Goal: Task Accomplishment & Management: Complete application form

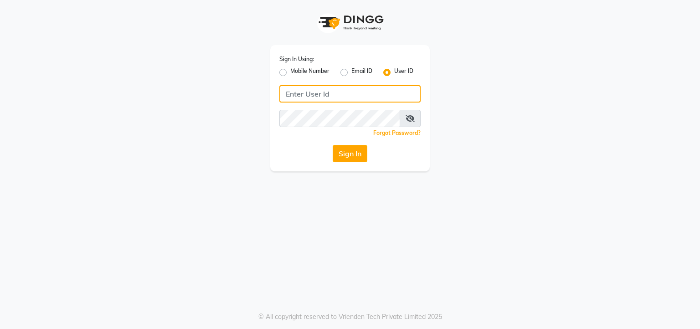
click at [334, 92] on input "Username" at bounding box center [349, 93] width 141 height 17
click at [334, 92] on input "kes" at bounding box center [349, 93] width 141 height 17
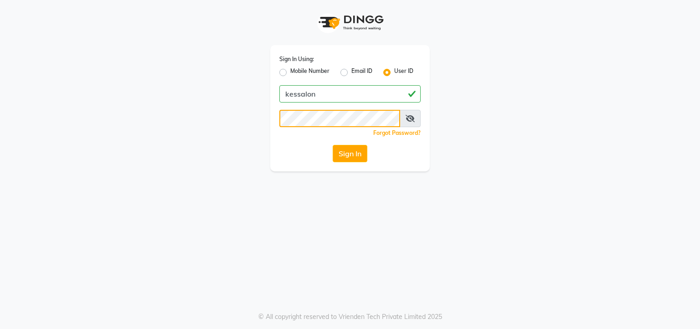
click at [333, 145] on button "Sign In" at bounding box center [350, 153] width 35 height 17
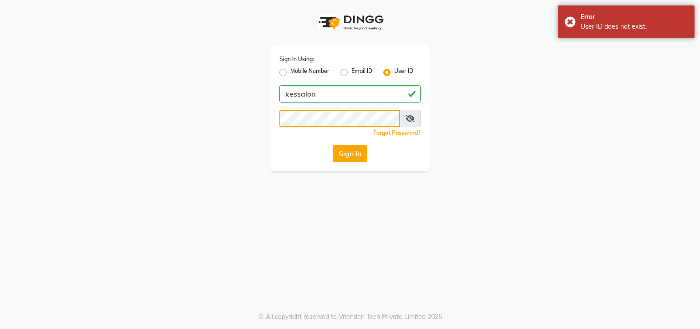
click at [333, 145] on button "Sign In" at bounding box center [350, 153] width 35 height 17
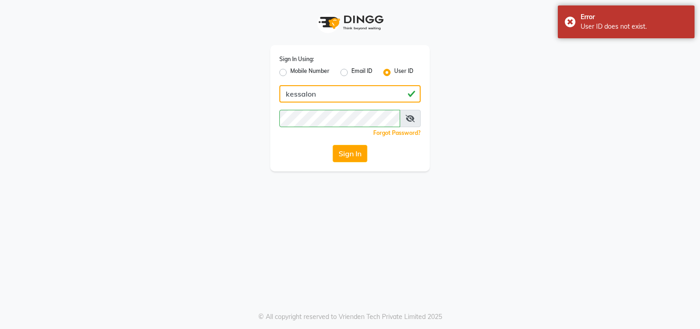
click at [297, 94] on input "kessalon" at bounding box center [349, 93] width 141 height 17
type input "keshsalon"
click at [333, 145] on button "Sign In" at bounding box center [350, 153] width 35 height 17
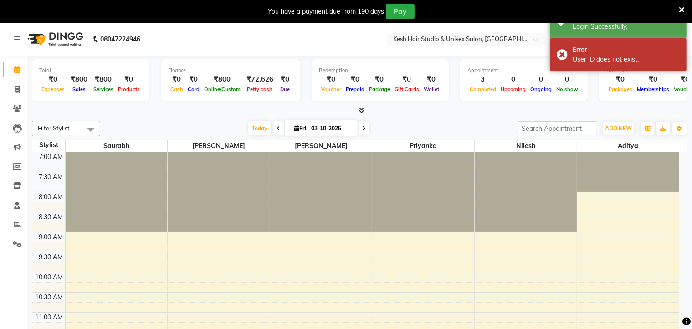
select select "en"
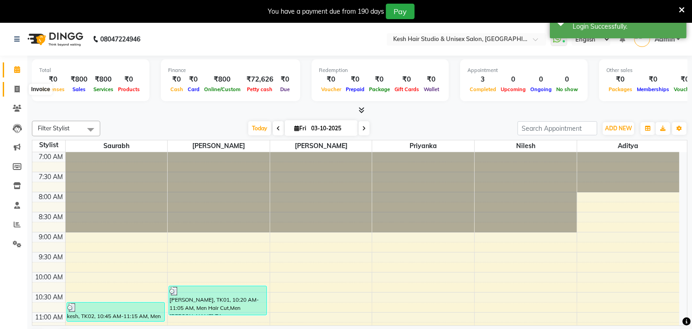
click at [17, 88] on icon at bounding box center [17, 89] width 5 height 7
select select "service"
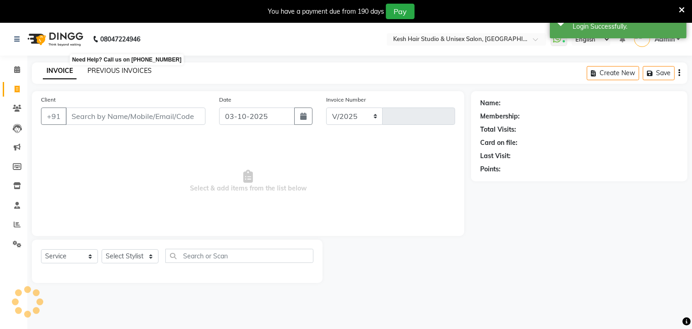
select select "5431"
type input "0881"
click at [118, 72] on link "PREVIOUS INVOICES" at bounding box center [120, 71] width 64 height 8
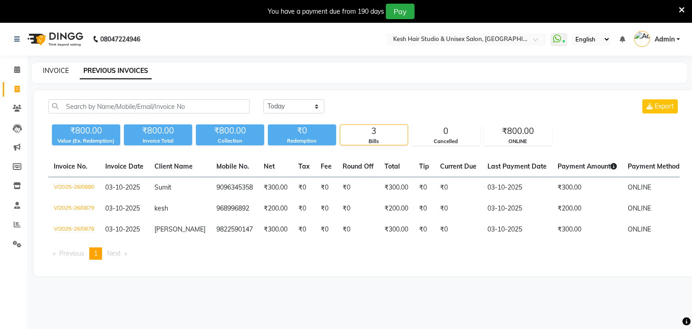
click at [53, 71] on link "INVOICE" at bounding box center [56, 71] width 26 height 8
select select "service"
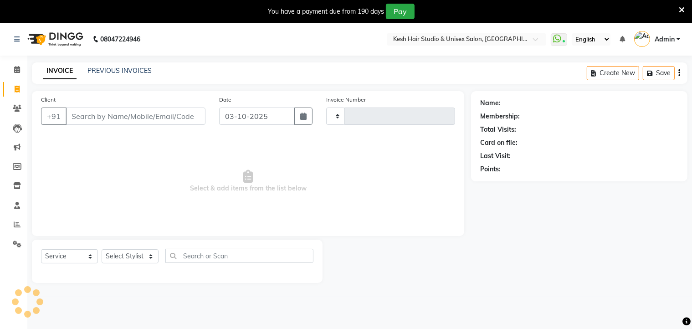
scroll to position [23, 0]
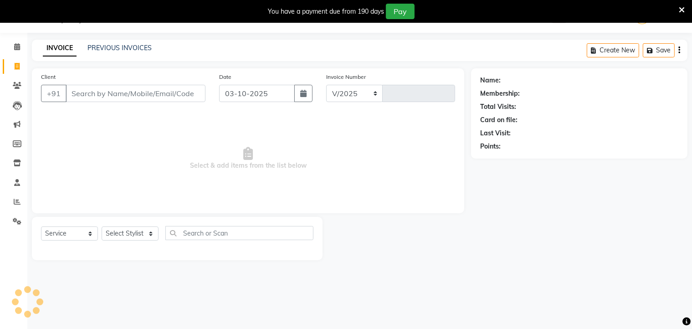
select select "5431"
type input "0881"
type input "968996892"
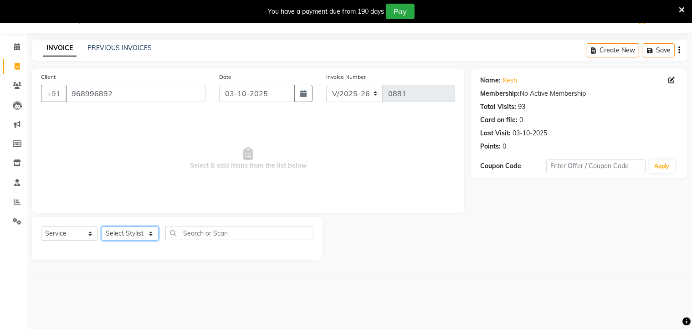
click at [122, 228] on select "Select Stylist Aditya [PERSON_NAME] [PERSON_NAME] Priyanka Saurabh Yash" at bounding box center [130, 234] width 57 height 14
click at [146, 235] on select "Select Stylist Aditya [PERSON_NAME] [PERSON_NAME] Priyanka Saurabh Yash" at bounding box center [130, 234] width 57 height 14
select select "36303"
click at [102, 227] on select "Select Stylist Aditya [PERSON_NAME] [PERSON_NAME] Priyanka Saurabh Yash" at bounding box center [130, 234] width 57 height 14
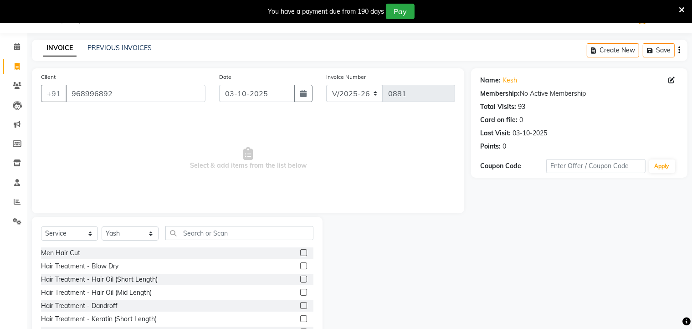
click at [300, 254] on label at bounding box center [303, 252] width 7 height 7
click at [300, 254] on input "checkbox" at bounding box center [303, 253] width 6 height 6
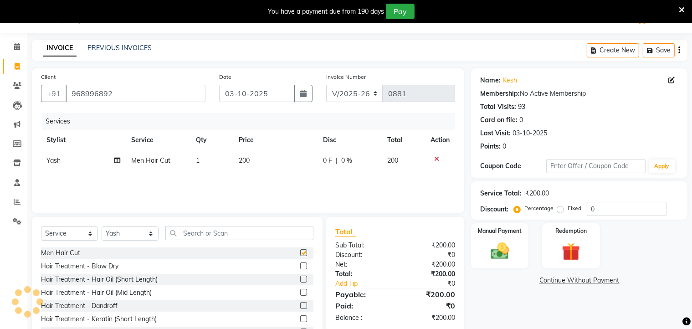
checkbox input "false"
click at [490, 254] on img at bounding box center [500, 252] width 31 height 22
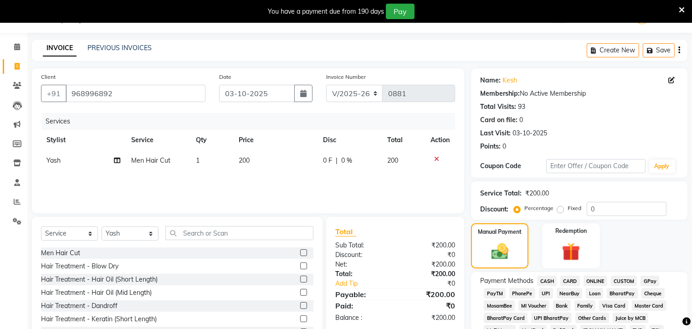
click at [543, 280] on span "CASH" at bounding box center [547, 281] width 20 height 10
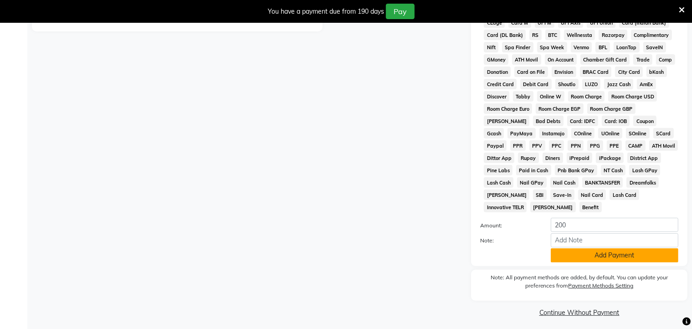
click at [560, 248] on button "Add Payment" at bounding box center [615, 255] width 128 height 14
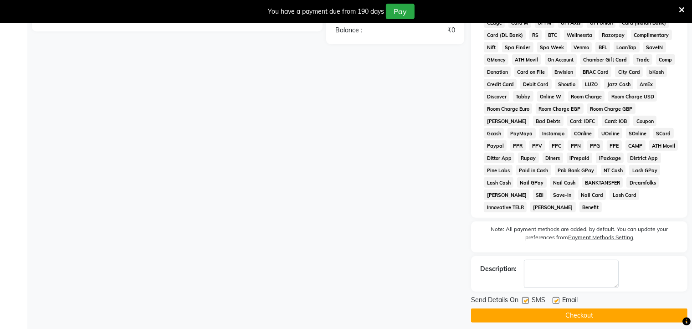
click at [581, 310] on button "Checkout" at bounding box center [579, 316] width 217 height 14
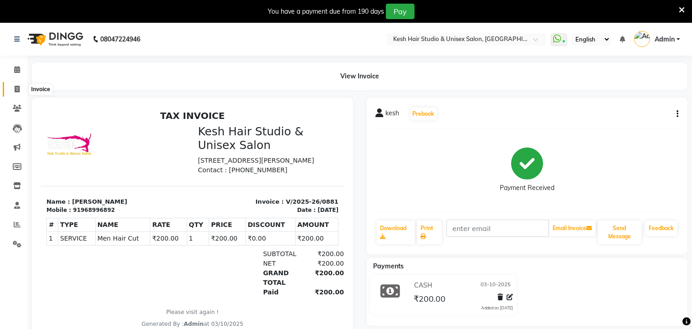
click at [15, 86] on icon at bounding box center [17, 89] width 5 height 7
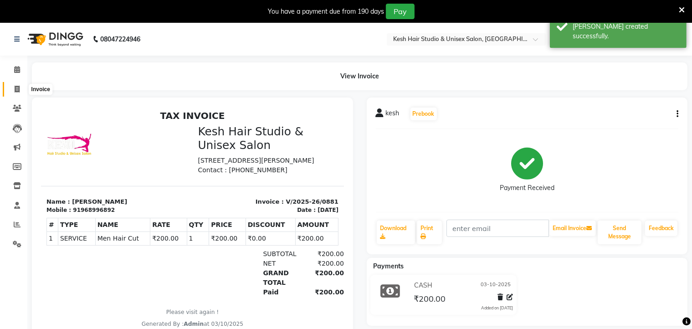
select select "service"
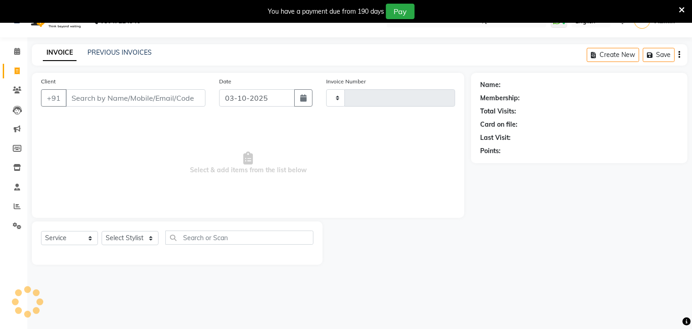
scroll to position [23, 0]
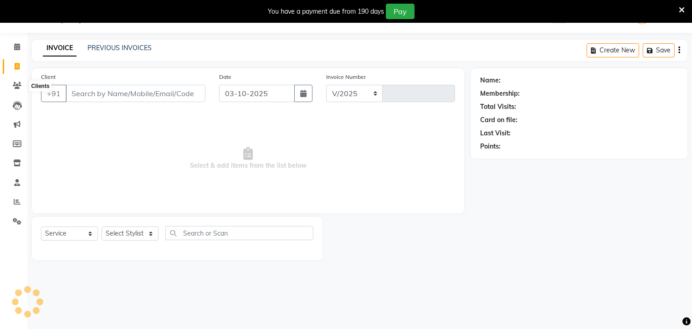
select select "5431"
type input "0882"
type input "968996892"
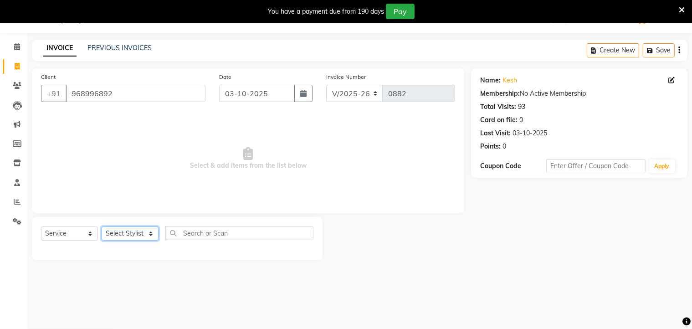
click at [139, 235] on select "Select Stylist Aditya [PERSON_NAME] [PERSON_NAME] Priyanka Saurabh Yash" at bounding box center [130, 234] width 57 height 14
select select "36302"
click at [102, 227] on select "Select Stylist Aditya [PERSON_NAME] [PERSON_NAME] Priyanka Saurabh Yash" at bounding box center [130, 234] width 57 height 14
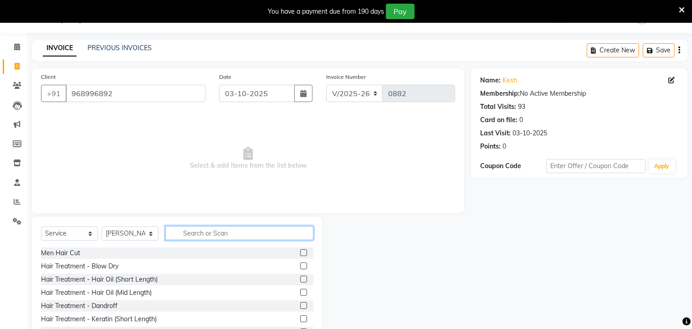
click at [190, 232] on input "text" at bounding box center [239, 233] width 148 height 14
type input "be"
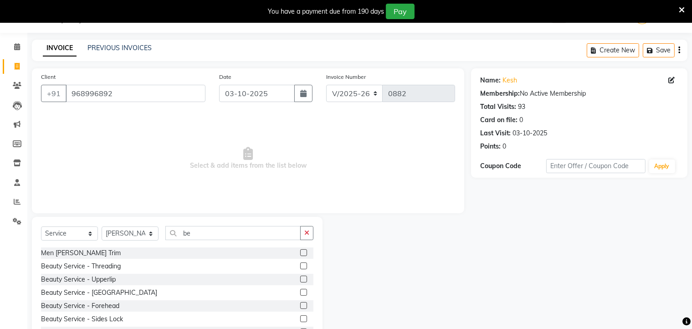
click at [300, 253] on label at bounding box center [303, 252] width 7 height 7
click at [300, 253] on input "checkbox" at bounding box center [303, 253] width 6 height 6
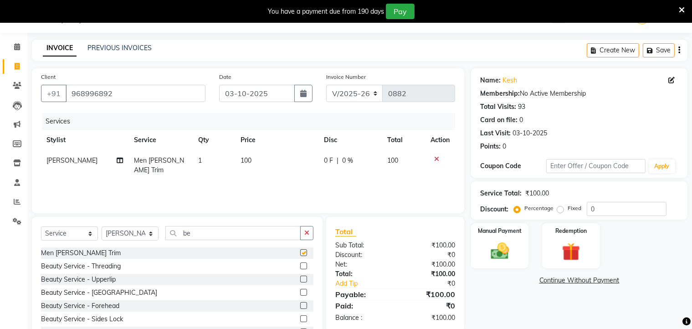
checkbox input "false"
click at [328, 160] on span "0 F" at bounding box center [328, 161] width 9 height 10
select select "36302"
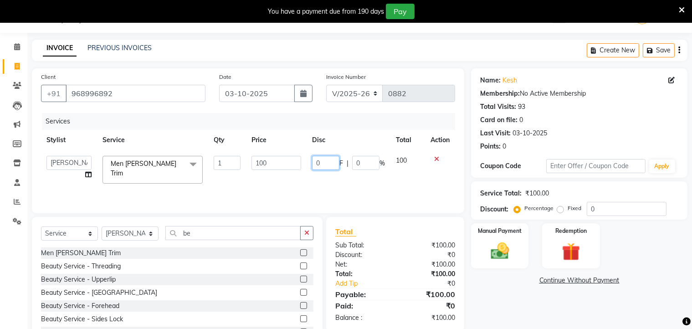
click at [328, 160] on input "0" at bounding box center [325, 163] width 27 height 14
type input "50"
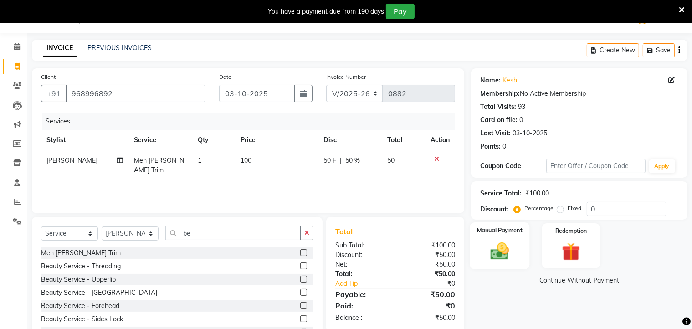
click at [523, 252] on div "Manual Payment" at bounding box center [500, 245] width 60 height 47
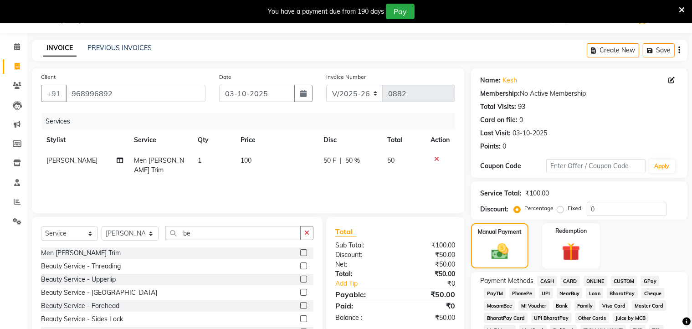
click at [552, 279] on span "CASH" at bounding box center [547, 281] width 20 height 10
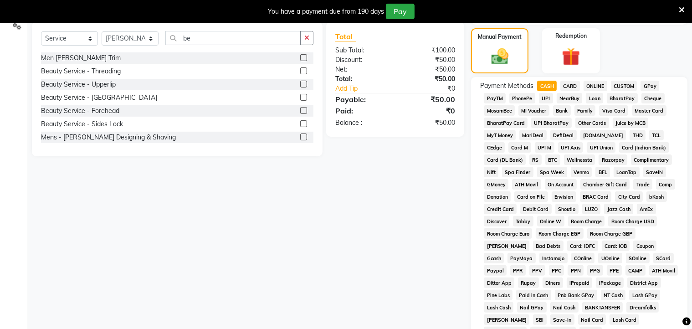
scroll to position [343, 0]
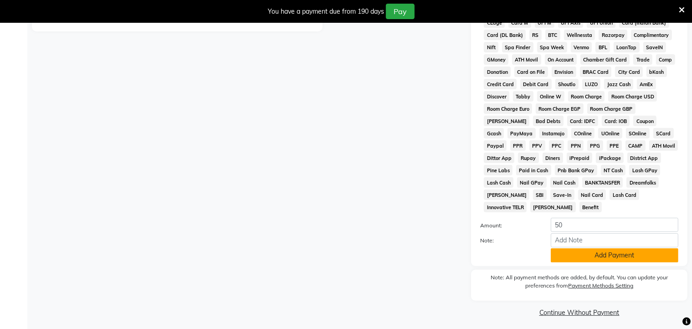
click at [580, 250] on button "Add Payment" at bounding box center [615, 255] width 128 height 14
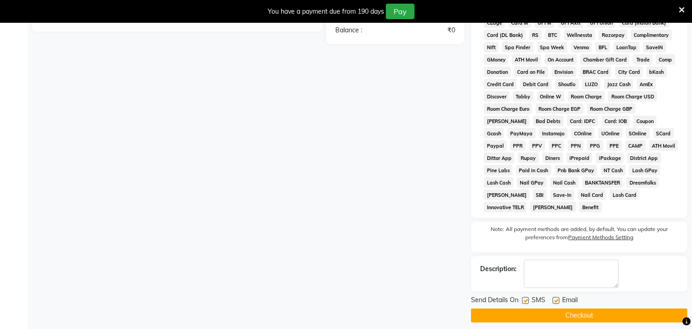
click at [582, 309] on button "Checkout" at bounding box center [579, 316] width 217 height 14
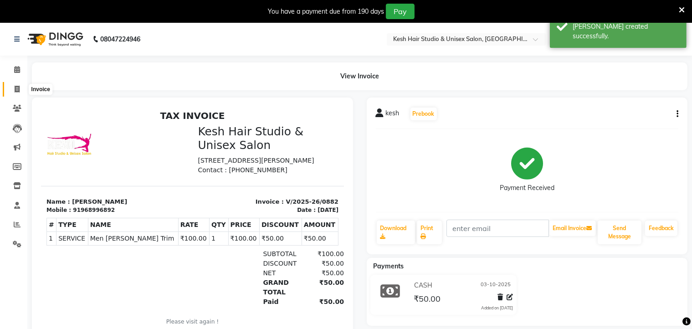
click at [22, 90] on span at bounding box center [17, 89] width 16 height 10
select select "service"
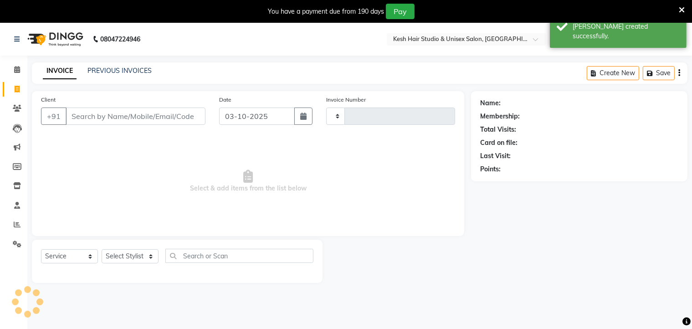
scroll to position [23, 0]
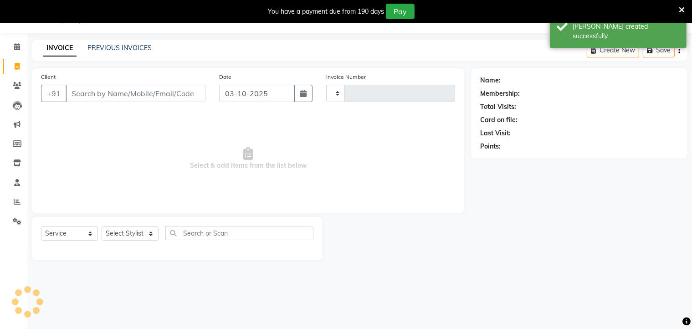
type input "0883"
select select "5431"
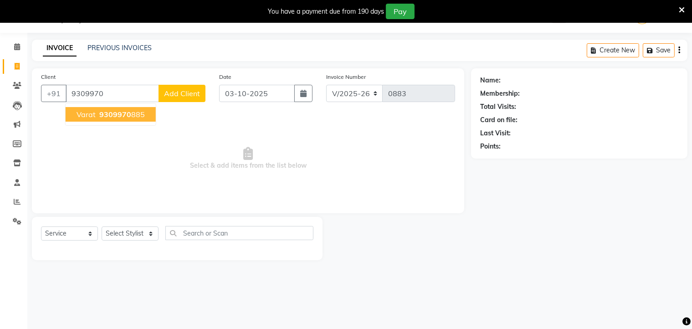
click at [120, 112] on span "9309970" at bounding box center [115, 114] width 32 height 9
type input "9309970885"
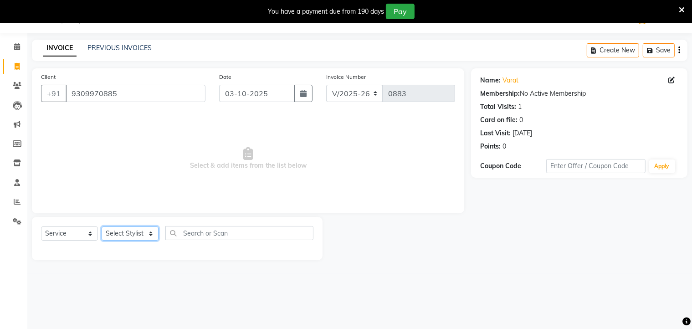
click at [145, 230] on select "Select Stylist Aditya [PERSON_NAME] [PERSON_NAME] Priyanka Saurabh Yash" at bounding box center [130, 234] width 57 height 14
select select "36303"
click at [102, 227] on select "Select Stylist Aditya [PERSON_NAME] [PERSON_NAME] Priyanka Saurabh Yash" at bounding box center [130, 234] width 57 height 14
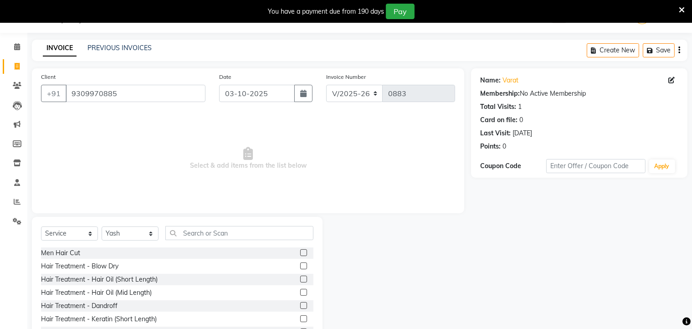
click at [300, 251] on label at bounding box center [303, 252] width 7 height 7
click at [300, 251] on input "checkbox" at bounding box center [303, 253] width 6 height 6
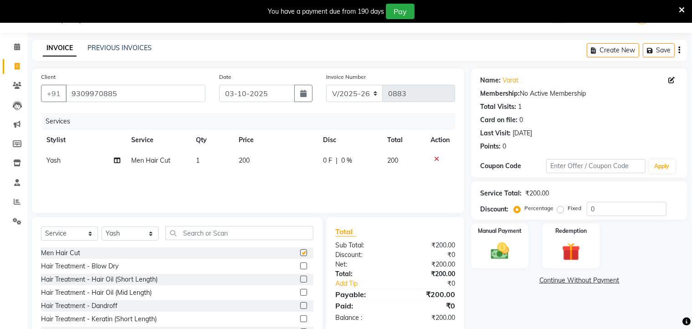
checkbox input "false"
click at [288, 232] on input "text" at bounding box center [239, 233] width 148 height 14
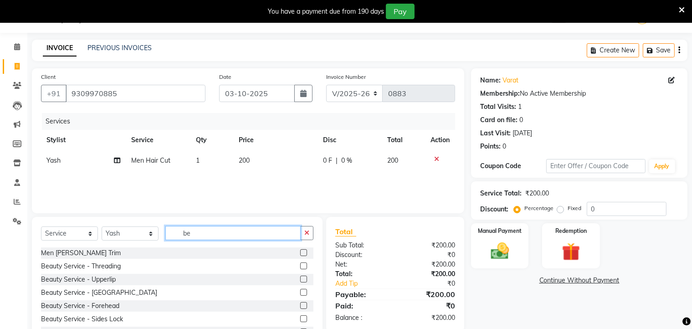
type input "be"
click at [300, 253] on label at bounding box center [303, 252] width 7 height 7
click at [300, 253] on input "checkbox" at bounding box center [303, 253] width 6 height 6
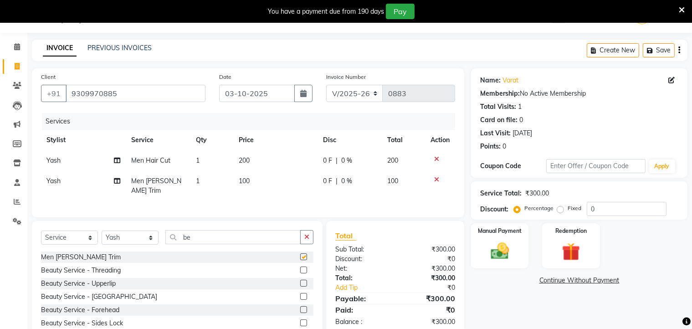
checkbox input "false"
click at [516, 250] on div "Manual Payment" at bounding box center [500, 245] width 60 height 47
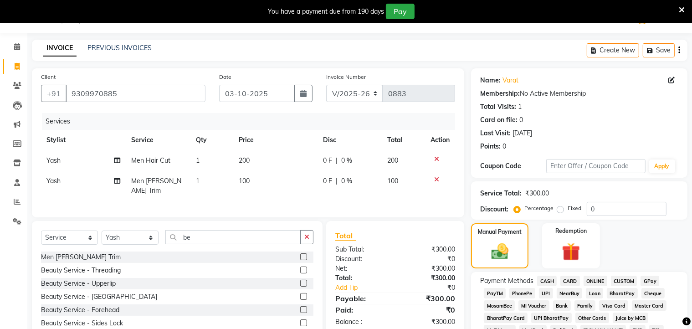
click at [594, 280] on span "ONLINE" at bounding box center [596, 281] width 24 height 10
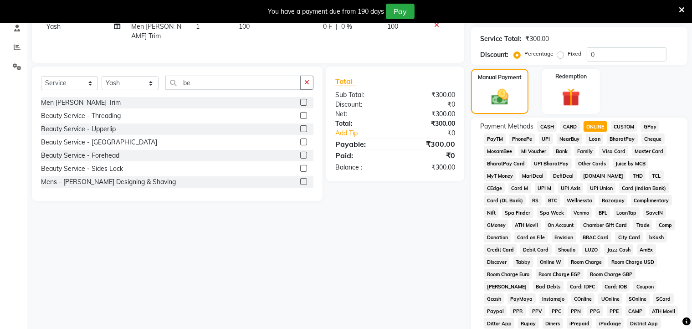
scroll to position [343, 0]
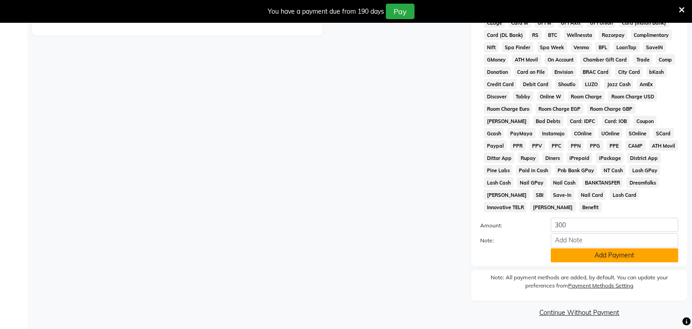
click at [592, 248] on button "Add Payment" at bounding box center [615, 255] width 128 height 14
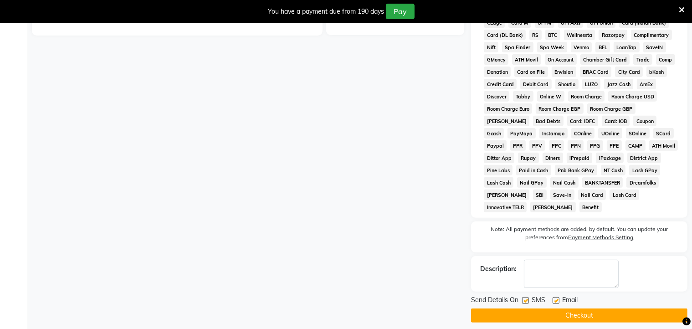
click at [596, 309] on button "Checkout" at bounding box center [579, 316] width 217 height 14
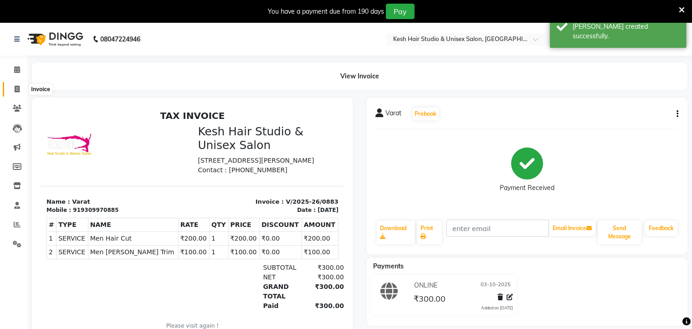
click at [17, 89] on icon at bounding box center [17, 89] width 5 height 7
select select "service"
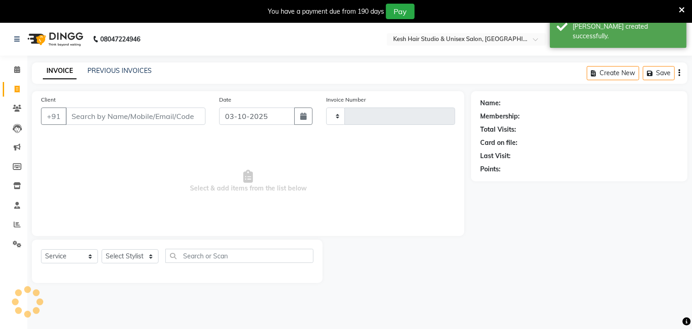
scroll to position [23, 0]
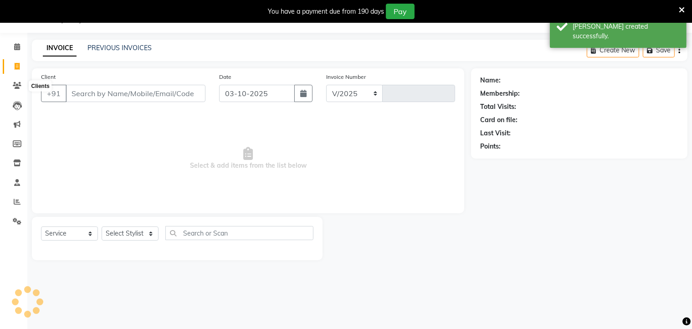
select select "5431"
type input "0884"
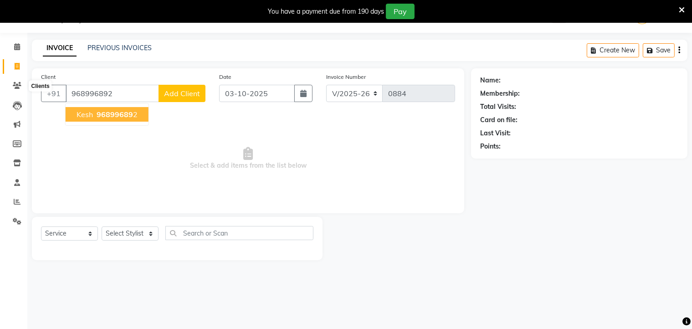
type input "968996892"
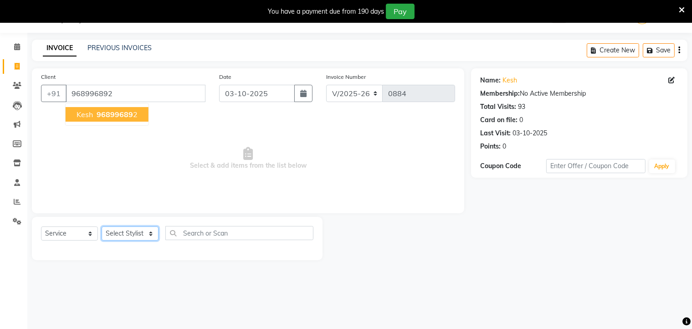
click at [140, 236] on select "Select Stylist Aditya [PERSON_NAME] [PERSON_NAME] Priyanka Saurabh Yash" at bounding box center [130, 234] width 57 height 14
select select "36302"
click at [102, 227] on select "Select Stylist Aditya [PERSON_NAME] [PERSON_NAME] Priyanka Saurabh Yash" at bounding box center [130, 234] width 57 height 14
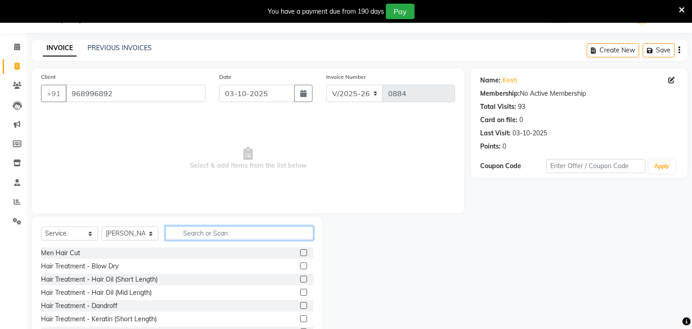
click at [199, 236] on input "text" at bounding box center [239, 233] width 148 height 14
click at [300, 251] on label at bounding box center [303, 252] width 7 height 7
click at [300, 251] on input "checkbox" at bounding box center [303, 253] width 6 height 6
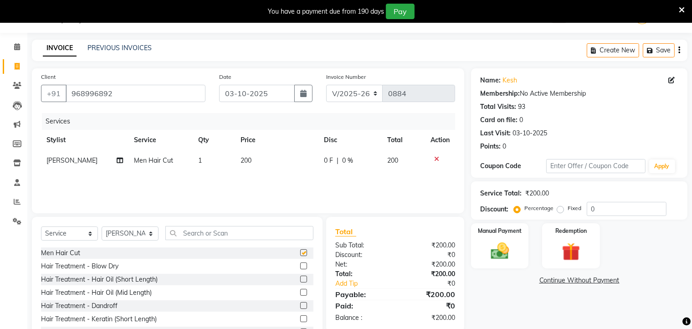
checkbox input "false"
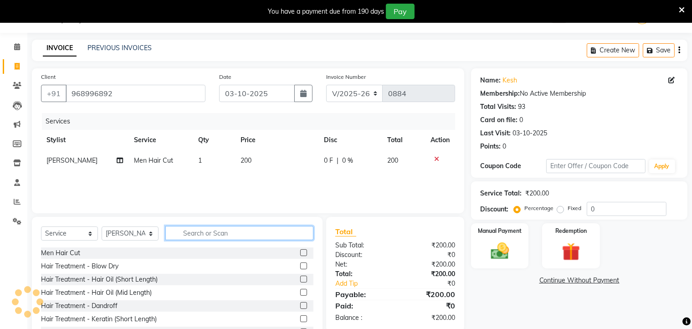
click at [295, 232] on input "text" at bounding box center [239, 233] width 148 height 14
type input "be"
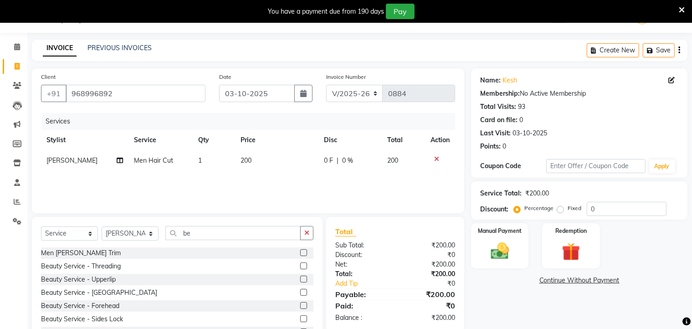
click at [300, 253] on label at bounding box center [303, 252] width 7 height 7
click at [300, 253] on input "checkbox" at bounding box center [303, 253] width 6 height 6
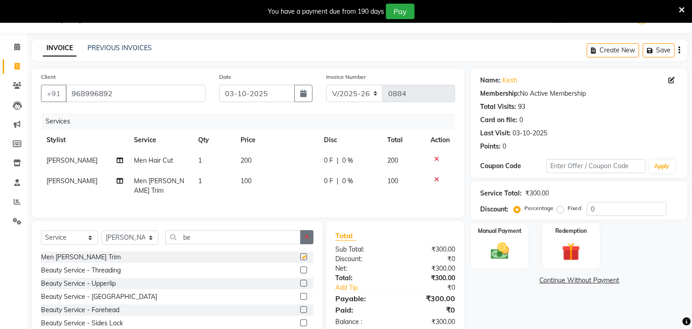
checkbox input "false"
click at [310, 237] on button "button" at bounding box center [306, 237] width 13 height 14
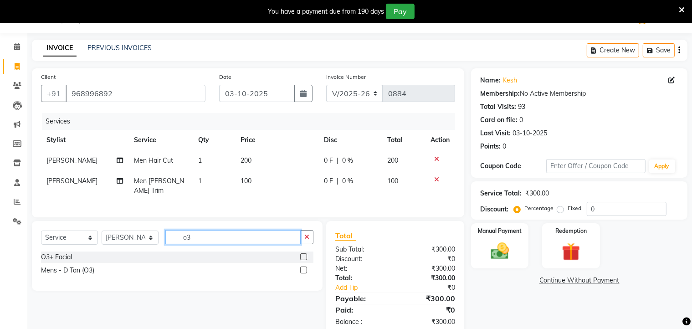
type input "o3"
click at [304, 267] on label at bounding box center [303, 270] width 7 height 7
click at [304, 268] on input "checkbox" at bounding box center [303, 271] width 6 height 6
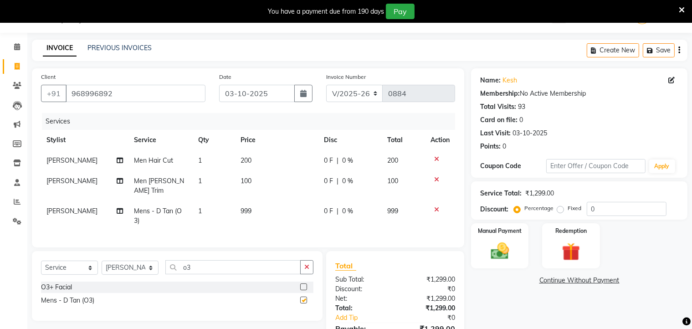
checkbox input "false"
click at [248, 207] on span "999" at bounding box center [246, 211] width 11 height 8
select select "36302"
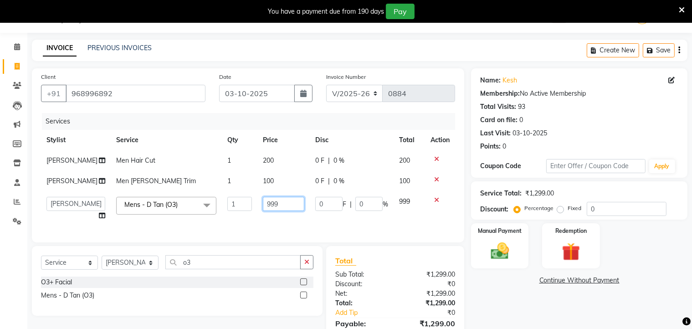
click at [272, 201] on input "999" at bounding box center [283, 204] width 41 height 14
type input "9"
type input "700"
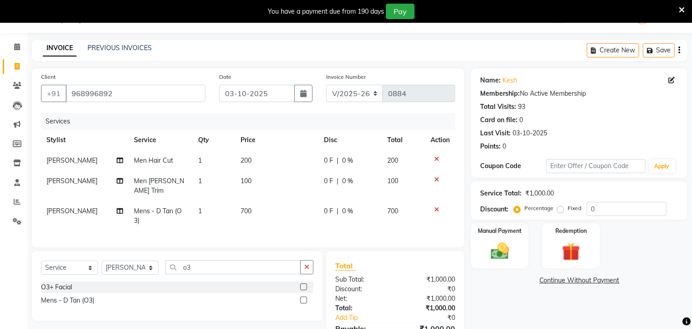
click at [498, 293] on div "Name: Kesh Membership: No Active Membership Total Visits: 93 Card on file: 0 La…" at bounding box center [582, 217] width 223 height 298
click at [510, 243] on img at bounding box center [500, 252] width 31 height 22
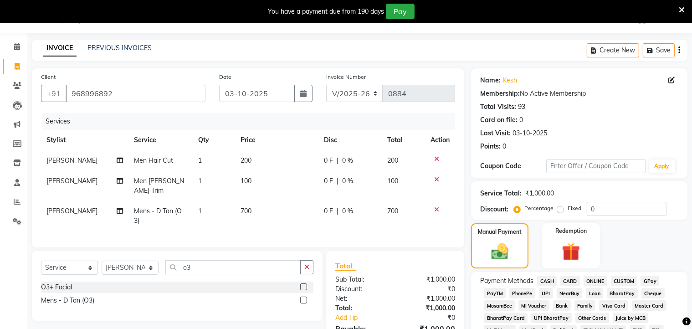
click at [593, 278] on span "ONLINE" at bounding box center [596, 281] width 24 height 10
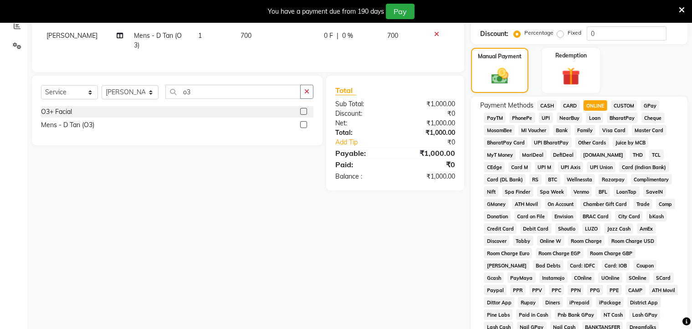
scroll to position [343, 0]
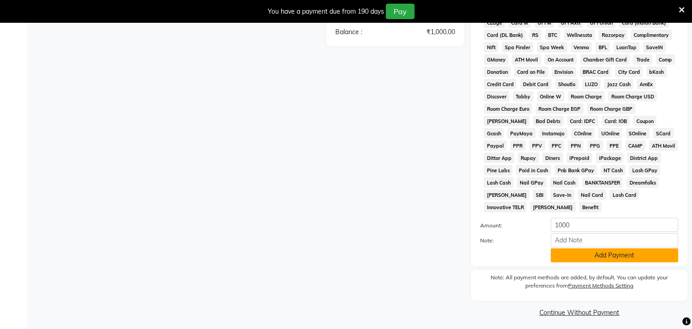
click at [593, 250] on button "Add Payment" at bounding box center [615, 255] width 128 height 14
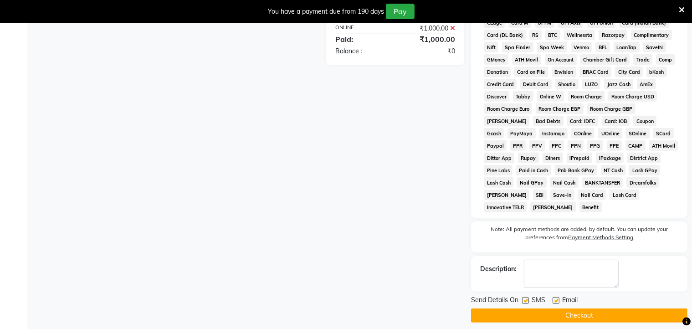
click at [592, 311] on button "Checkout" at bounding box center [579, 316] width 217 height 14
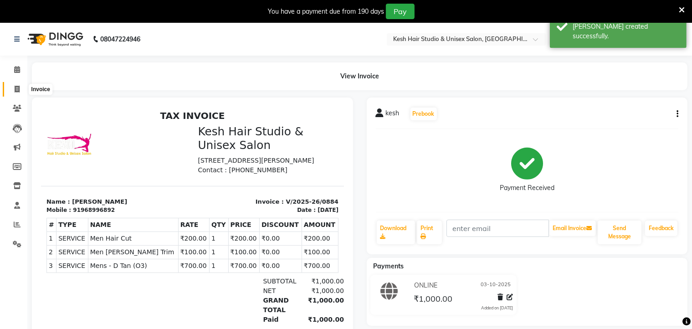
click at [17, 87] on icon at bounding box center [17, 89] width 5 height 7
select select "service"
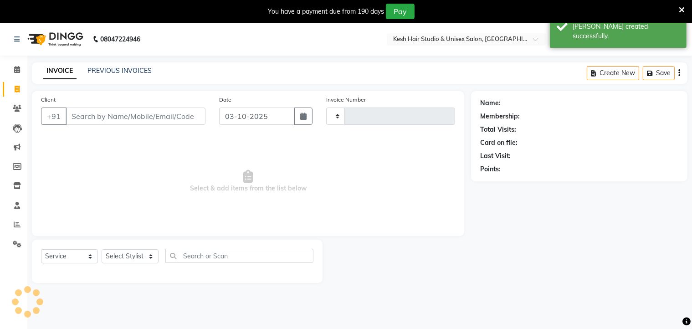
scroll to position [23, 0]
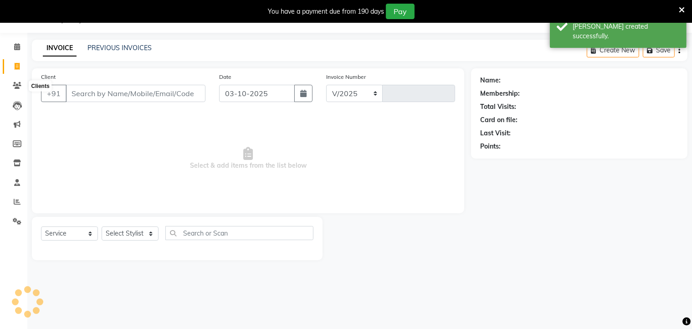
select select "5431"
type input "0885"
type input "968996892"
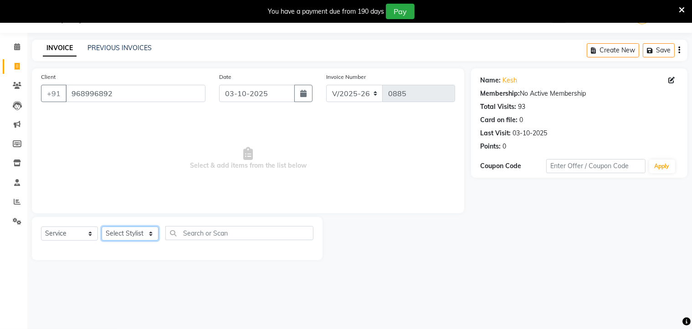
click at [139, 228] on select "Select Stylist Aditya [PERSON_NAME] [PERSON_NAME] Priyanka Saurabh Yash" at bounding box center [130, 234] width 57 height 14
select select "36302"
click at [102, 227] on select "Select Stylist Aditya [PERSON_NAME] [PERSON_NAME] Priyanka Saurabh Yash" at bounding box center [130, 234] width 57 height 14
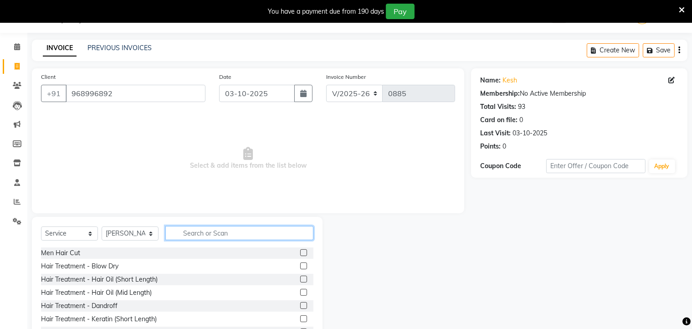
click at [185, 232] on input "text" at bounding box center [239, 233] width 148 height 14
type input "be"
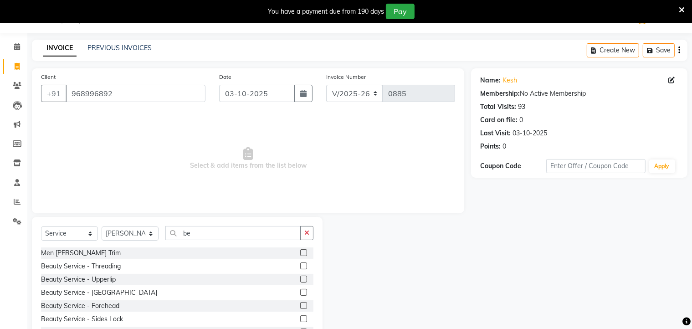
click at [300, 253] on label at bounding box center [303, 252] width 7 height 7
click at [300, 253] on input "checkbox" at bounding box center [303, 253] width 6 height 6
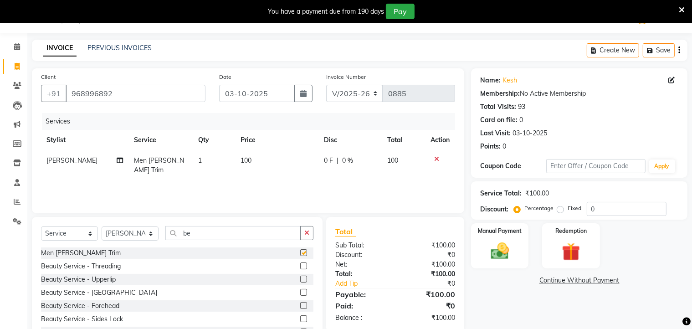
checkbox input "false"
click at [503, 248] on img at bounding box center [500, 252] width 31 height 22
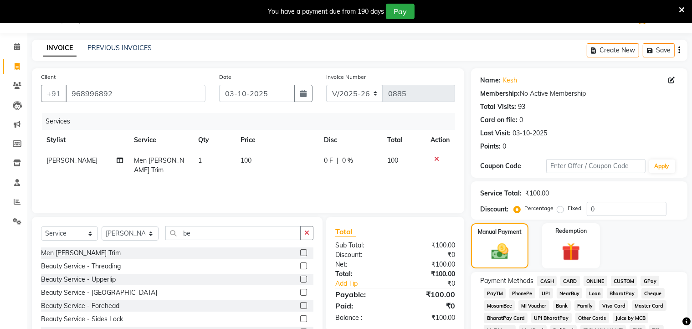
click at [598, 279] on span "ONLINE" at bounding box center [596, 281] width 24 height 10
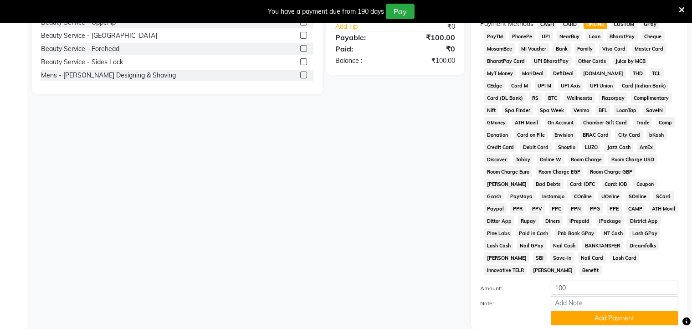
scroll to position [343, 0]
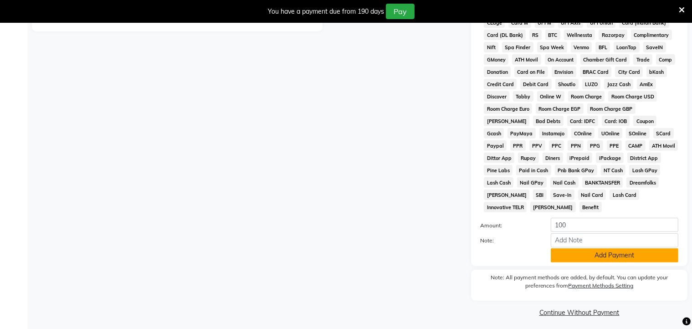
click at [602, 251] on button "Add Payment" at bounding box center [615, 255] width 128 height 14
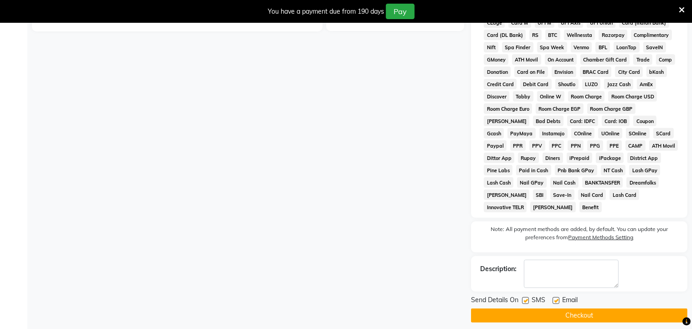
click at [599, 312] on button "Checkout" at bounding box center [579, 316] width 217 height 14
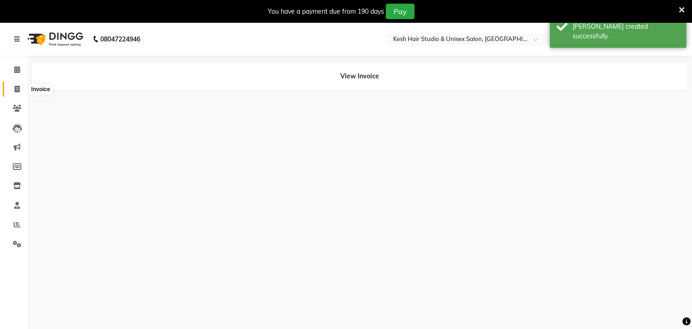
click at [19, 88] on icon at bounding box center [17, 89] width 5 height 7
select select "5431"
select select "service"
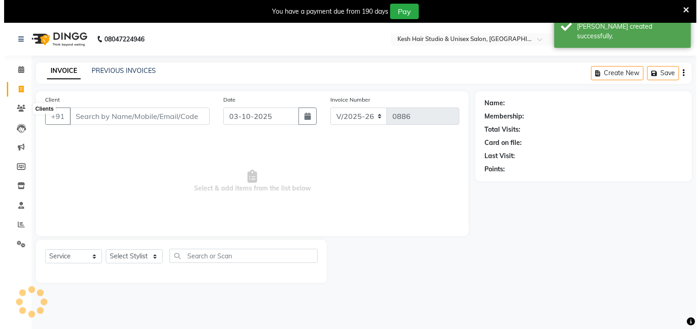
scroll to position [23, 0]
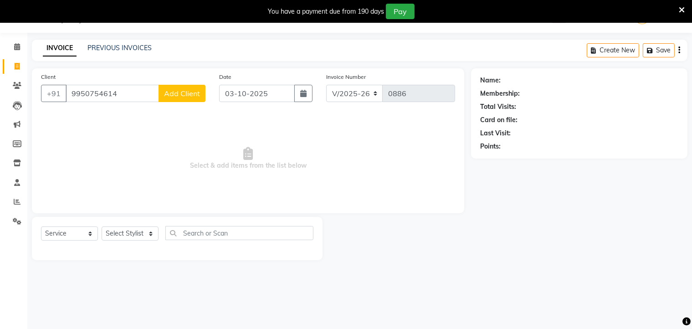
type input "9950754614"
click at [176, 94] on span "Add Client" at bounding box center [182, 93] width 36 height 9
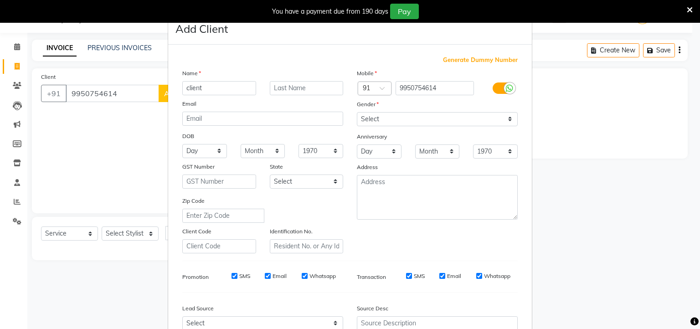
type input "client"
click at [384, 124] on select "Select [DEMOGRAPHIC_DATA] [DEMOGRAPHIC_DATA] Other Prefer Not To Say" at bounding box center [437, 119] width 161 height 14
select select "[DEMOGRAPHIC_DATA]"
click at [357, 113] on select "Select [DEMOGRAPHIC_DATA] [DEMOGRAPHIC_DATA] Other Prefer Not To Say" at bounding box center [437, 119] width 161 height 14
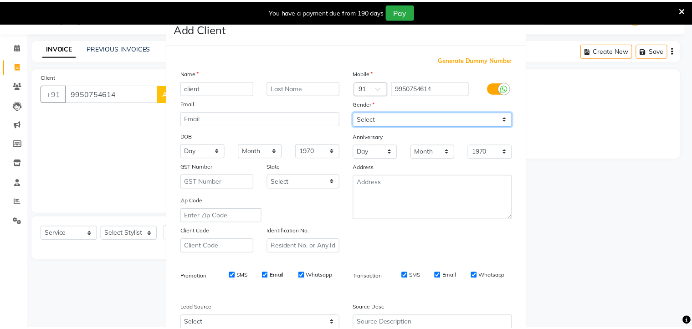
scroll to position [97, 0]
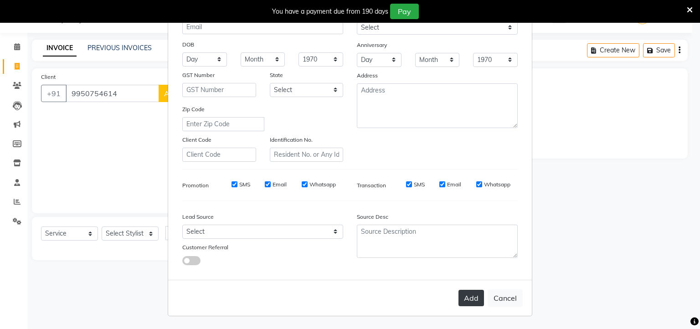
click at [471, 302] on button "Add" at bounding box center [472, 298] width 26 height 16
select select
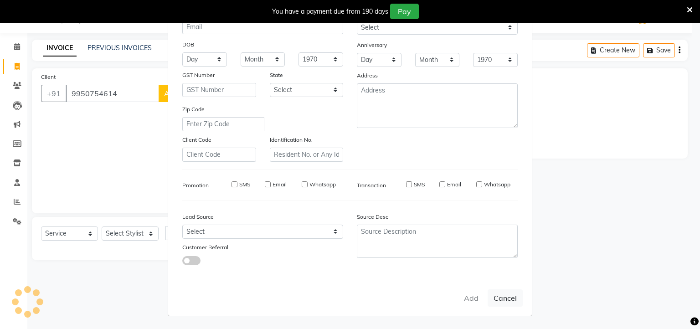
select select
checkbox input "false"
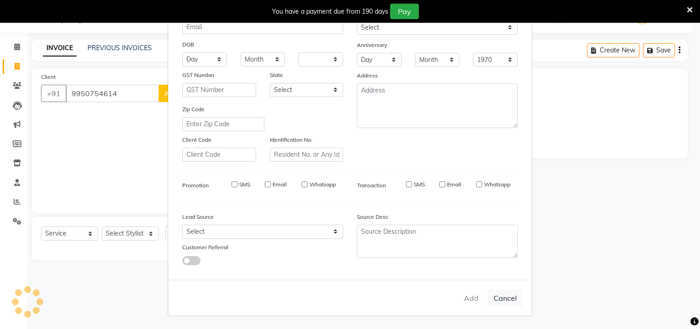
checkbox input "false"
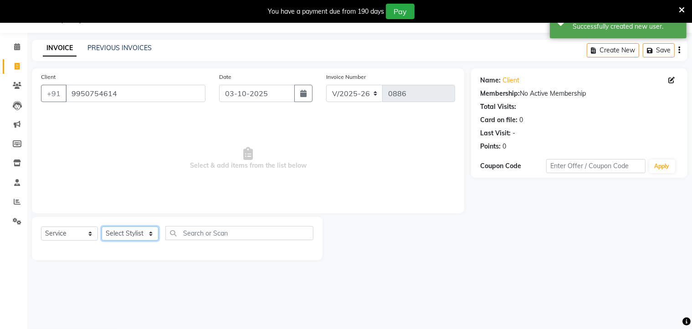
click at [135, 232] on select "Select Stylist Aditya [PERSON_NAME] [PERSON_NAME] Priyanka Saurabh Yash" at bounding box center [130, 234] width 57 height 14
select select "36301"
click at [102, 227] on select "Select Stylist Aditya [PERSON_NAME] [PERSON_NAME] Priyanka Saurabh Yash" at bounding box center [130, 234] width 57 height 14
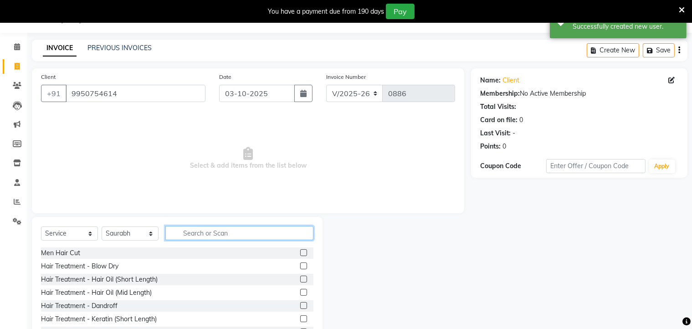
click at [233, 232] on input "text" at bounding box center [239, 233] width 148 height 14
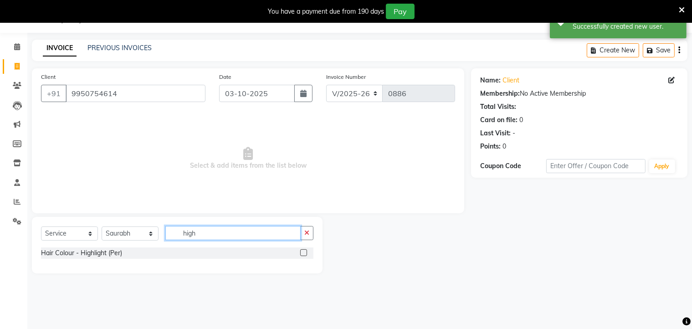
type input "high"
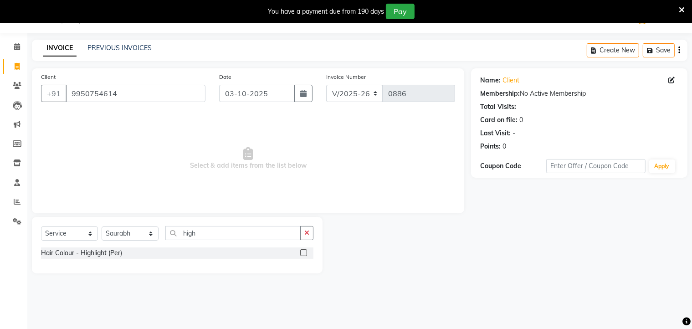
click at [304, 254] on label at bounding box center [303, 252] width 7 height 7
click at [304, 254] on input "checkbox" at bounding box center [303, 253] width 6 height 6
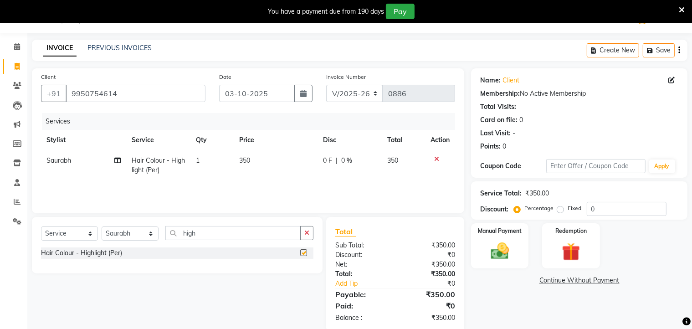
checkbox input "false"
click at [249, 162] on span "350" at bounding box center [244, 160] width 11 height 8
select select "36301"
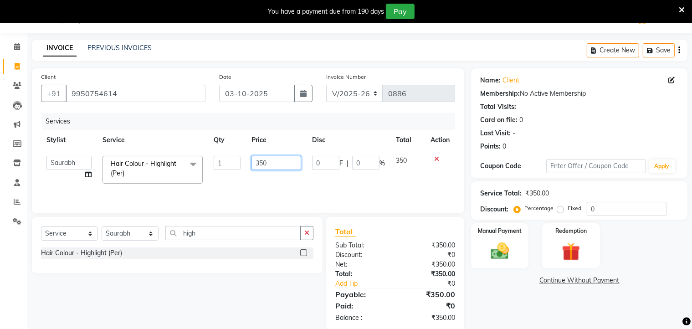
click at [270, 160] on input "350" at bounding box center [277, 163] width 50 height 14
type input "3"
type input "4200"
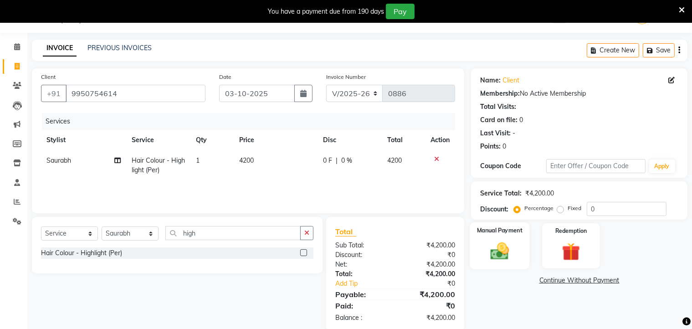
click at [493, 254] on img at bounding box center [500, 252] width 31 height 22
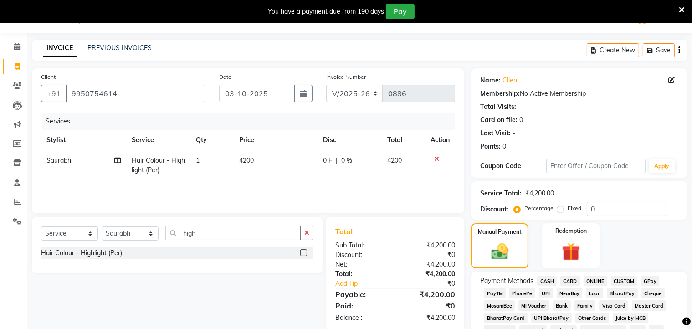
click at [599, 278] on span "ONLINE" at bounding box center [596, 281] width 24 height 10
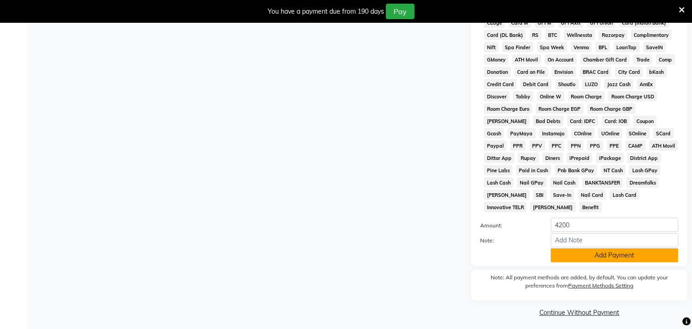
click at [593, 248] on button "Add Payment" at bounding box center [615, 255] width 128 height 14
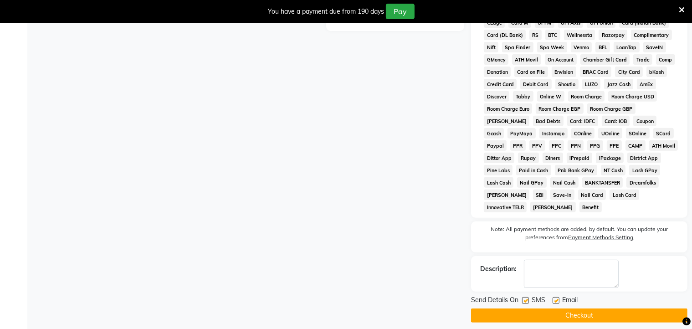
click at [591, 312] on button "Checkout" at bounding box center [579, 316] width 217 height 14
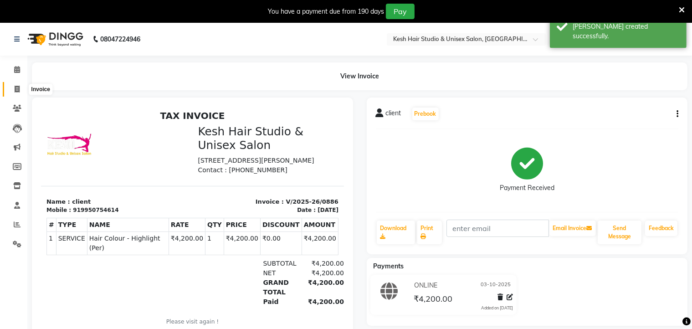
click at [18, 86] on icon at bounding box center [17, 89] width 5 height 7
select select "service"
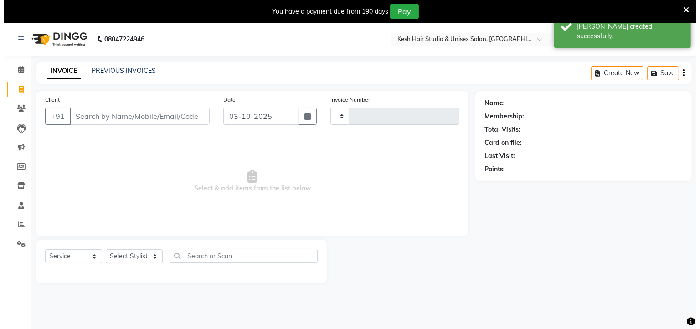
scroll to position [23, 0]
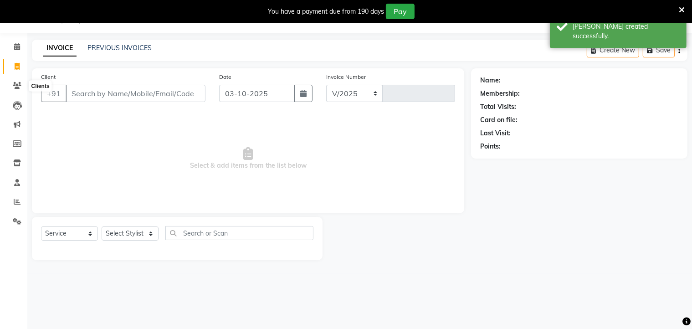
select select "5431"
type input "0887"
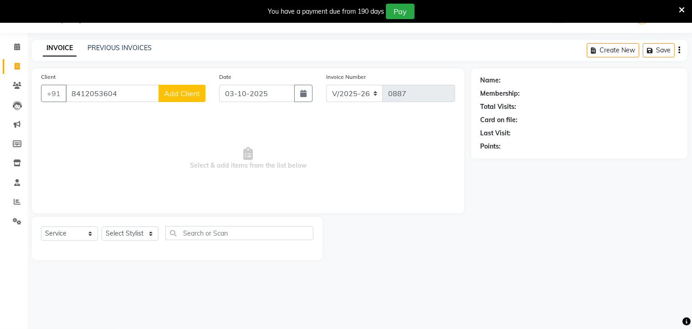
type input "8412053604"
click at [201, 95] on button "Add Client" at bounding box center [182, 93] width 47 height 17
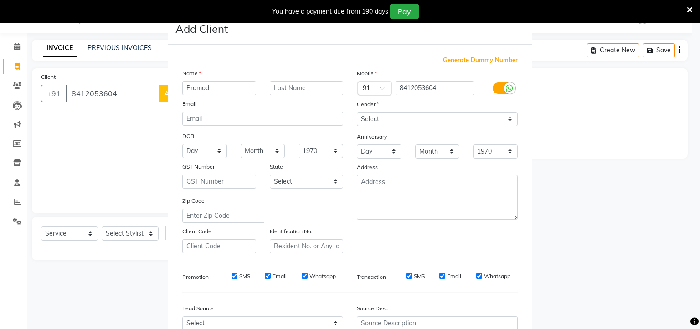
type input "Pramod"
click at [364, 120] on select "Select [DEMOGRAPHIC_DATA] [DEMOGRAPHIC_DATA] Other Prefer Not To Say" at bounding box center [437, 119] width 161 height 14
select select "[DEMOGRAPHIC_DATA]"
click at [357, 113] on select "Select [DEMOGRAPHIC_DATA] [DEMOGRAPHIC_DATA] Other Prefer Not To Say" at bounding box center [437, 119] width 161 height 14
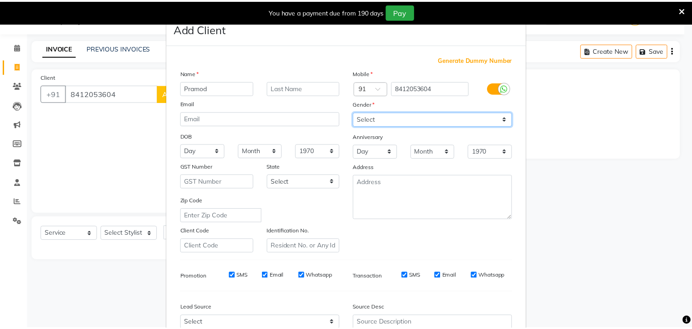
scroll to position [97, 0]
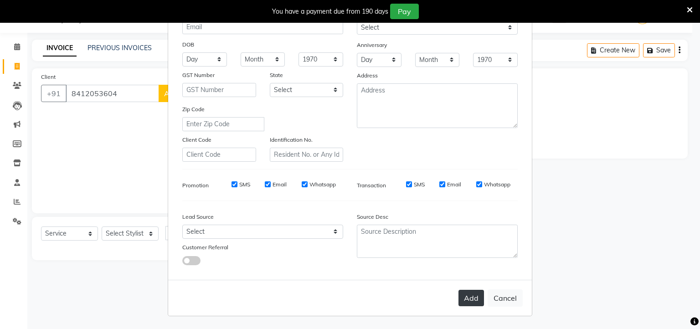
click at [470, 294] on button "Add" at bounding box center [472, 298] width 26 height 16
select select
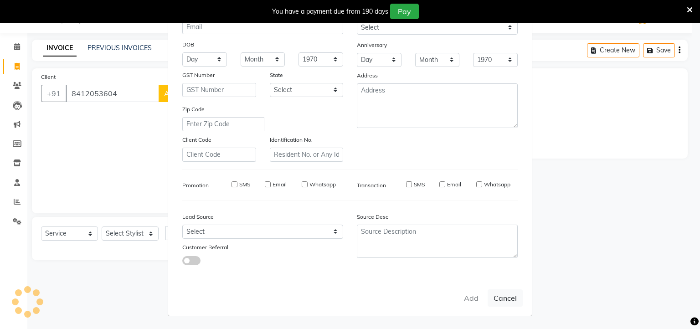
select select
checkbox input "false"
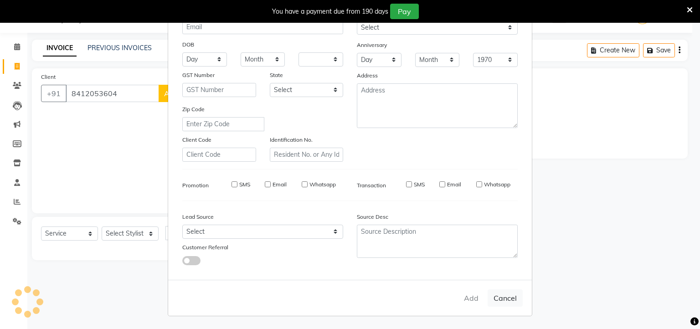
checkbox input "false"
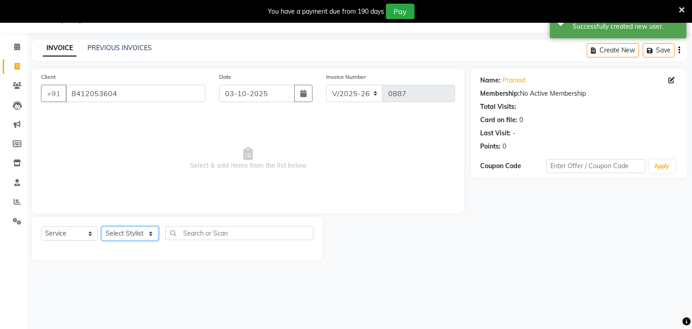
click at [144, 234] on select "Select Stylist Aditya [PERSON_NAME] [PERSON_NAME] Priyanka Saurabh Yash" at bounding box center [130, 234] width 57 height 14
select select "36302"
click at [102, 227] on select "Select Stylist Aditya [PERSON_NAME] [PERSON_NAME] Priyanka Saurabh Yash" at bounding box center [130, 234] width 57 height 14
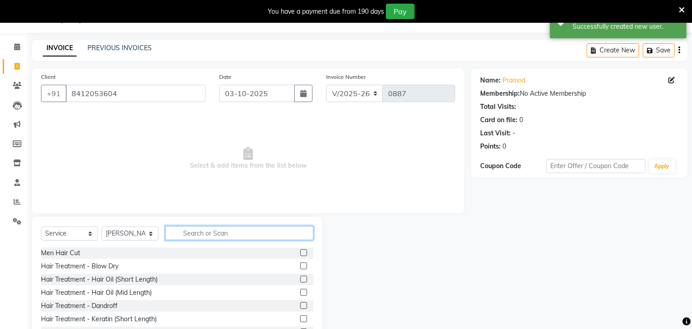
click at [183, 231] on input "text" at bounding box center [239, 233] width 148 height 14
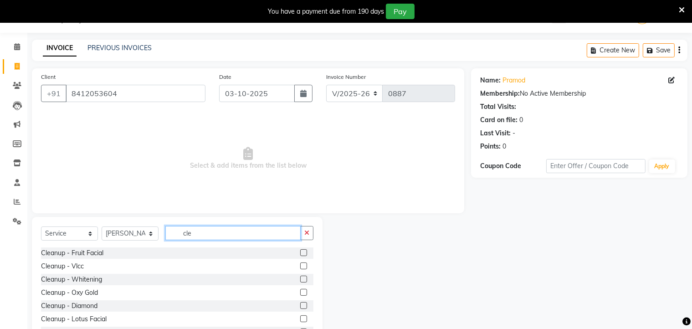
type input "cle"
click at [300, 290] on label at bounding box center [303, 292] width 7 height 7
click at [300, 290] on input "checkbox" at bounding box center [303, 293] width 6 height 6
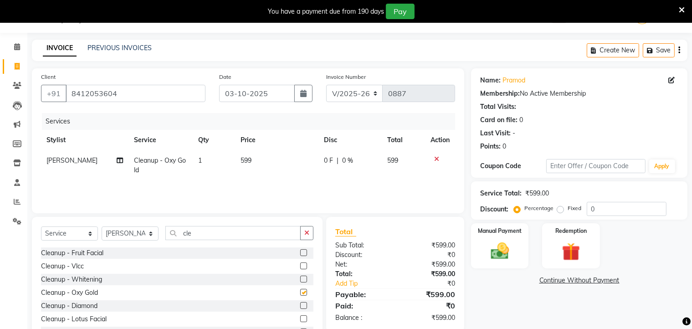
checkbox input "false"
click at [247, 154] on td "599" at bounding box center [276, 165] width 83 height 30
select select "36302"
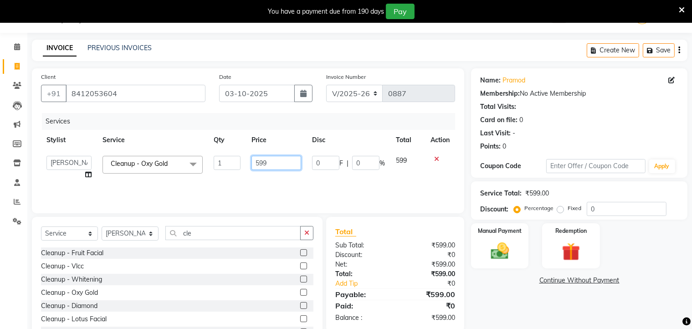
click at [274, 162] on input "599" at bounding box center [277, 163] width 50 height 14
type input "5"
type input "700"
click at [310, 232] on button "button" at bounding box center [306, 233] width 13 height 14
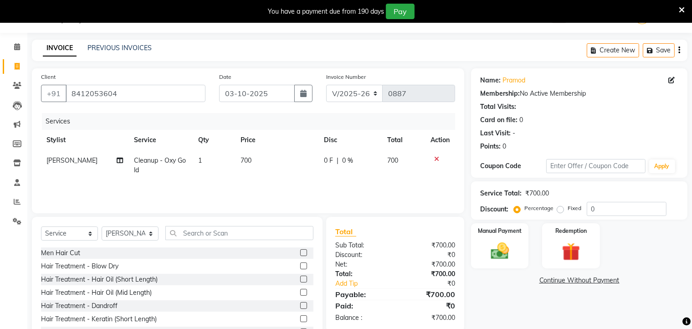
click at [300, 254] on label at bounding box center [303, 252] width 7 height 7
click at [300, 254] on input "checkbox" at bounding box center [303, 253] width 6 height 6
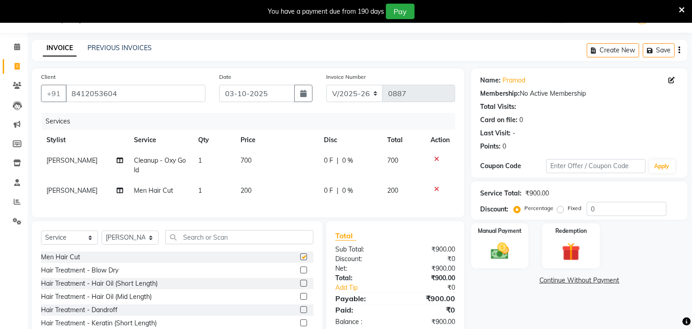
checkbox input "false"
click at [292, 239] on input "text" at bounding box center [239, 237] width 148 height 14
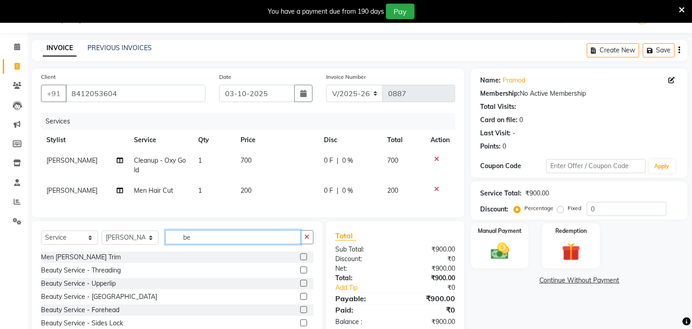
type input "be"
click at [300, 260] on label at bounding box center [303, 256] width 7 height 7
click at [300, 260] on input "checkbox" at bounding box center [303, 257] width 6 height 6
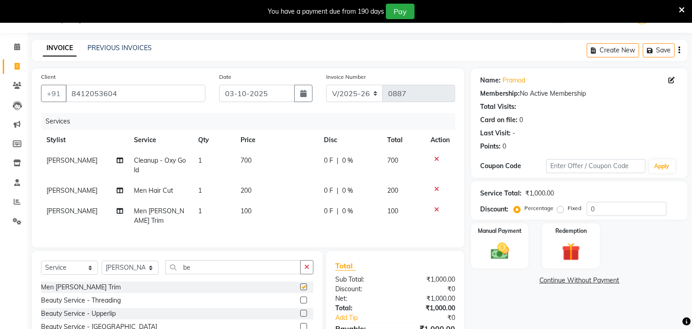
checkbox input "false"
click at [498, 246] on img at bounding box center [500, 252] width 31 height 22
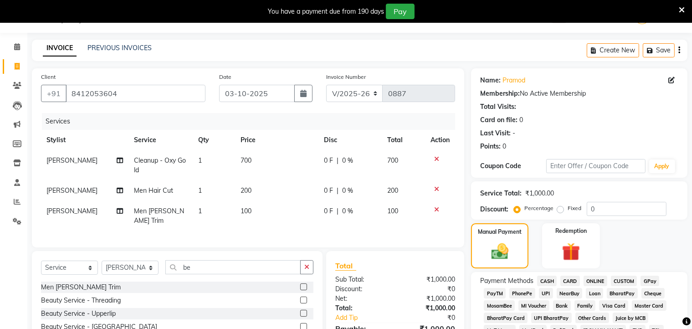
click at [598, 279] on span "ONLINE" at bounding box center [596, 281] width 24 height 10
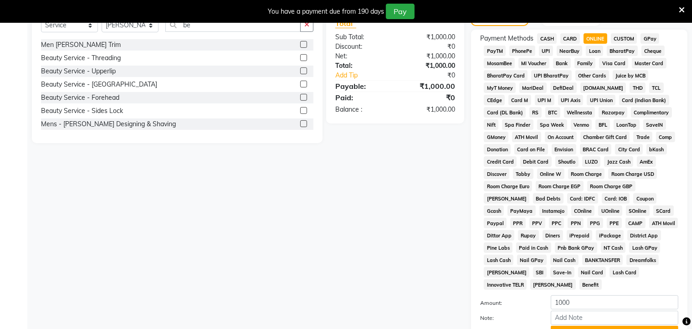
scroll to position [343, 0]
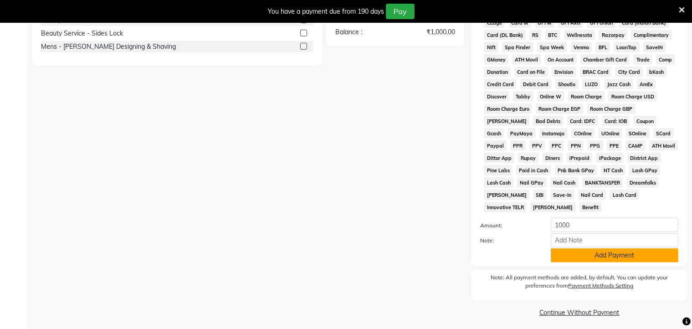
click at [591, 248] on button "Add Payment" at bounding box center [615, 255] width 128 height 14
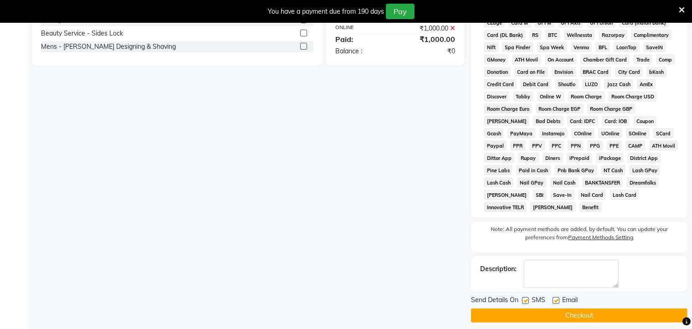
click at [588, 309] on button "Checkout" at bounding box center [579, 316] width 217 height 14
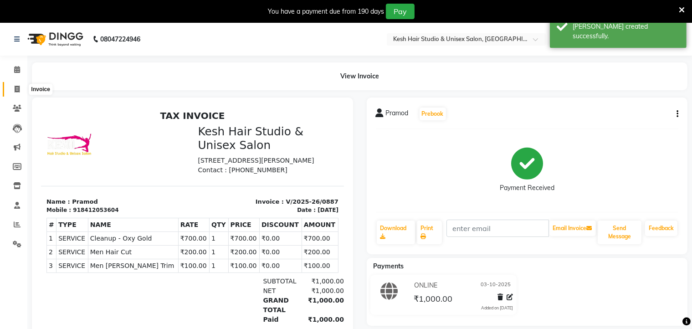
click at [17, 90] on icon at bounding box center [17, 89] width 5 height 7
select select "service"
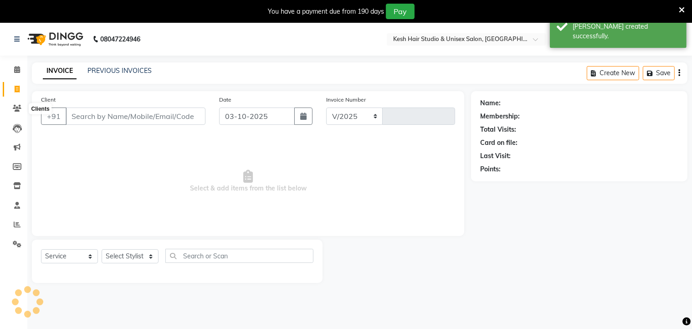
select select "5431"
type input "0888"
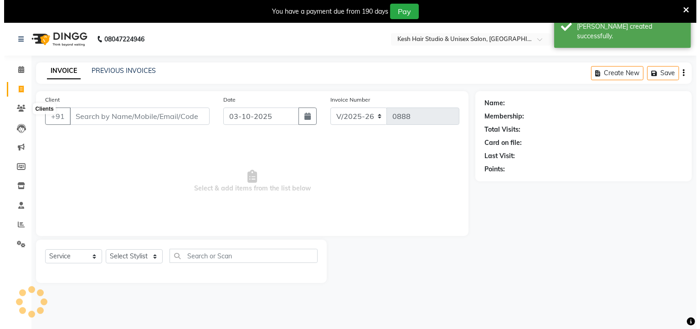
scroll to position [23, 0]
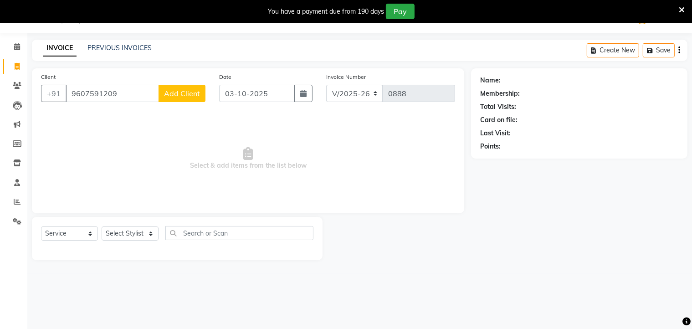
type input "9607591209"
click at [173, 98] on button "Add Client" at bounding box center [182, 93] width 47 height 17
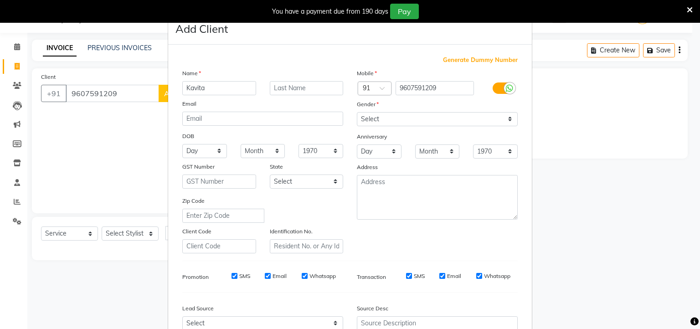
type input "Kavita"
click at [361, 120] on select "Select [DEMOGRAPHIC_DATA] [DEMOGRAPHIC_DATA] Other Prefer Not To Say" at bounding box center [437, 119] width 161 height 14
select select "[DEMOGRAPHIC_DATA]"
click at [357, 113] on select "Select [DEMOGRAPHIC_DATA] [DEMOGRAPHIC_DATA] Other Prefer Not To Say" at bounding box center [437, 119] width 161 height 14
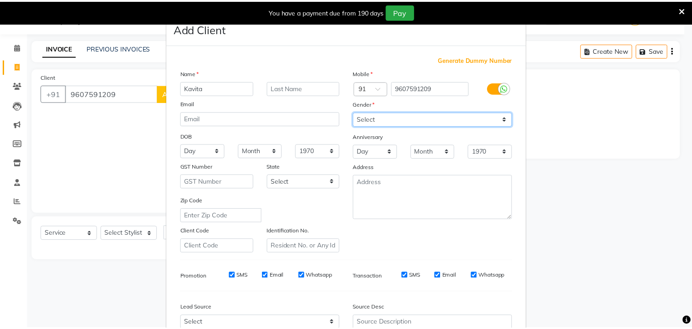
scroll to position [97, 0]
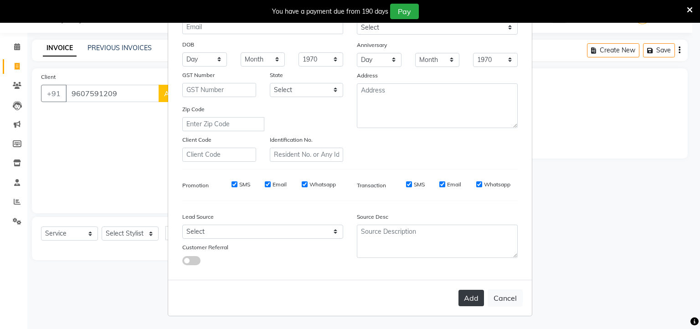
click at [469, 299] on button "Add" at bounding box center [472, 298] width 26 height 16
select select
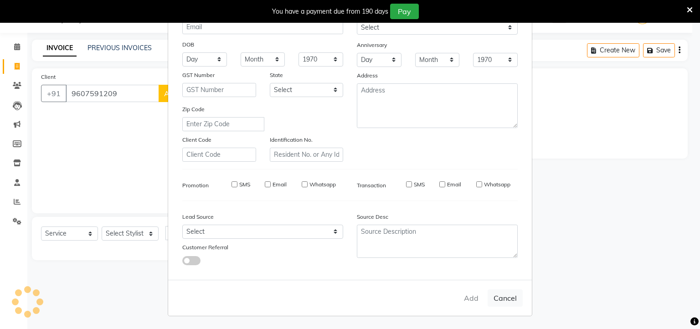
select select
checkbox input "false"
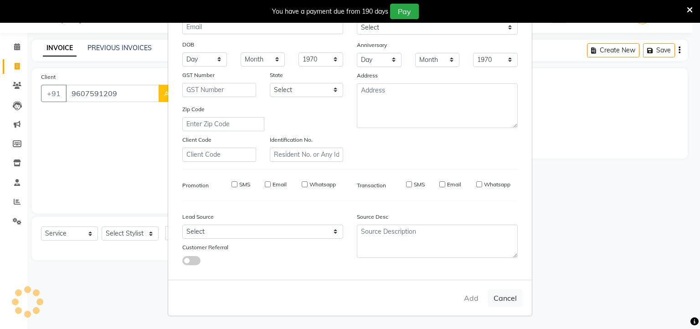
checkbox input "false"
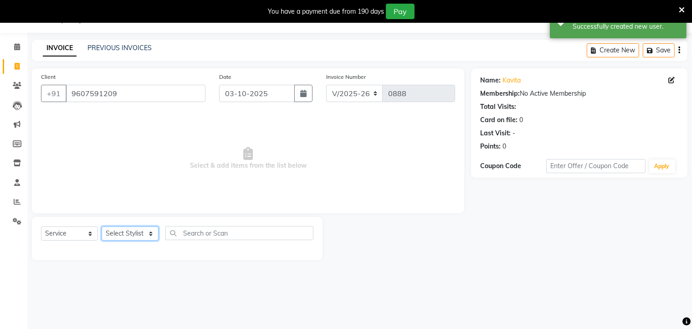
click at [133, 234] on select "Select Stylist Aditya [PERSON_NAME] [PERSON_NAME] Priyanka Saurabh Yash" at bounding box center [130, 234] width 57 height 14
select select "36301"
click at [102, 227] on select "Select Stylist Aditya [PERSON_NAME] [PERSON_NAME] Priyanka Saurabh Yash" at bounding box center [130, 234] width 57 height 14
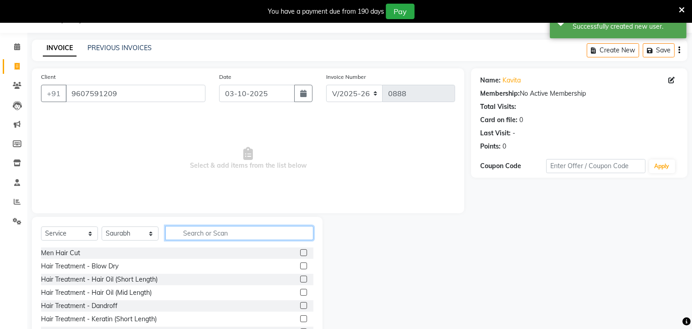
click at [201, 232] on input "text" at bounding box center [239, 233] width 148 height 14
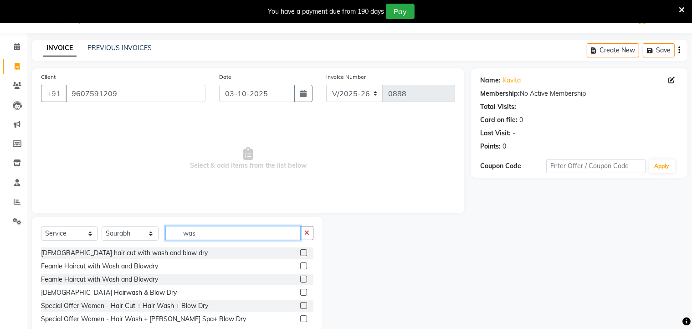
type input "was"
click at [306, 291] on label at bounding box center [303, 292] width 7 height 7
click at [306, 291] on input "checkbox" at bounding box center [303, 293] width 6 height 6
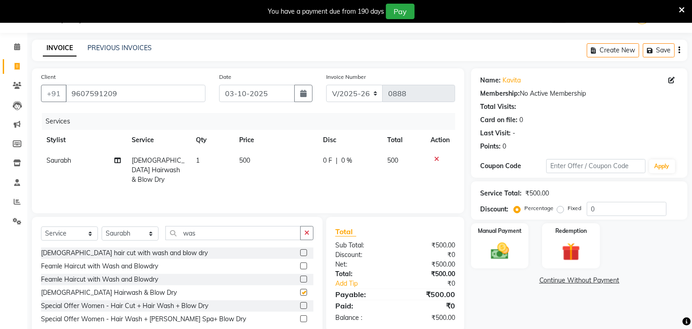
checkbox input "false"
click at [328, 155] on td "0 F | 0 %" at bounding box center [350, 170] width 64 height 40
select select "36301"
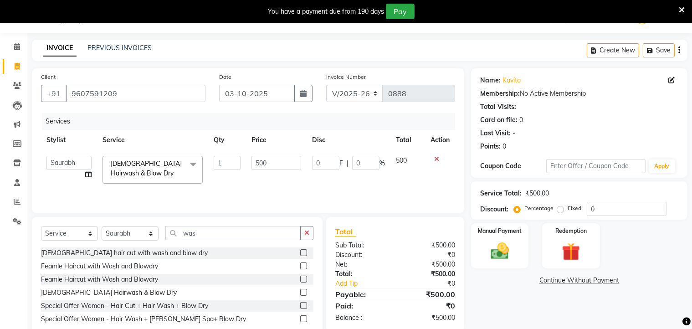
click at [328, 155] on td "0 F | 0 %" at bounding box center [349, 169] width 84 height 39
click at [332, 160] on input "0" at bounding box center [325, 163] width 27 height 14
type input "300"
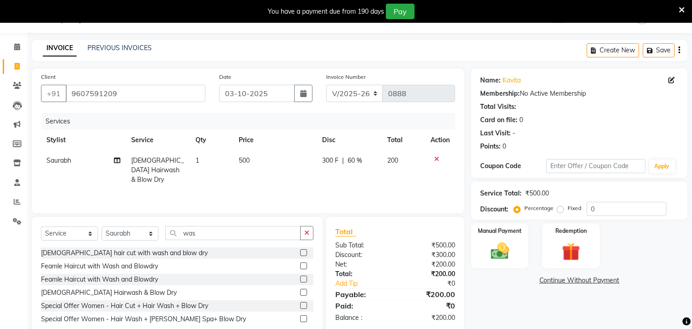
click at [519, 298] on div "Name: Kavita Membership: No Active Membership Total Visits: Card on file: 0 Las…" at bounding box center [582, 203] width 223 height 271
click at [518, 256] on div "Manual Payment" at bounding box center [500, 245] width 60 height 47
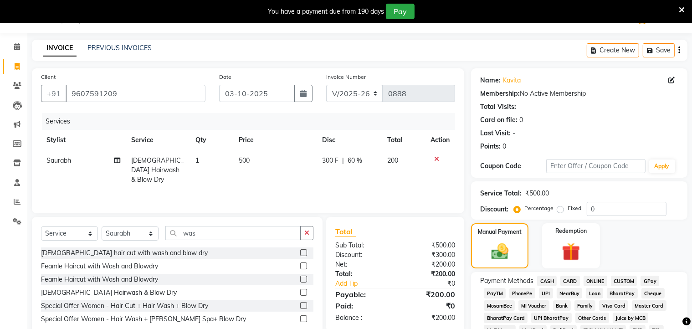
click at [598, 279] on span "ONLINE" at bounding box center [596, 281] width 24 height 10
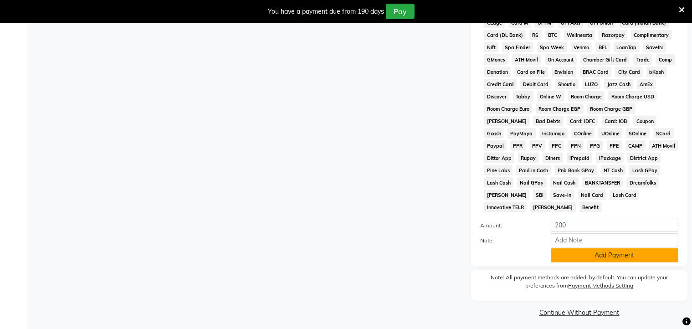
click at [598, 251] on button "Add Payment" at bounding box center [615, 255] width 128 height 14
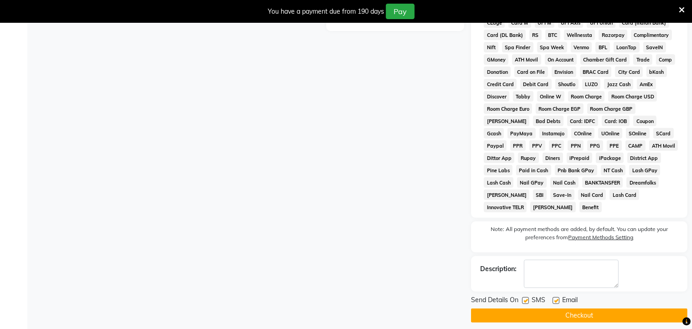
click at [577, 312] on button "Checkout" at bounding box center [579, 316] width 217 height 14
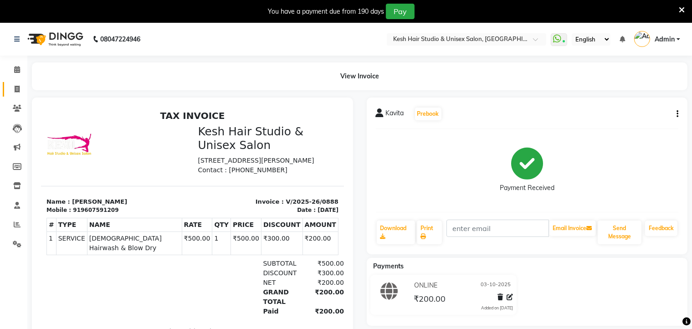
click at [15, 86] on icon at bounding box center [17, 89] width 5 height 7
select select "service"
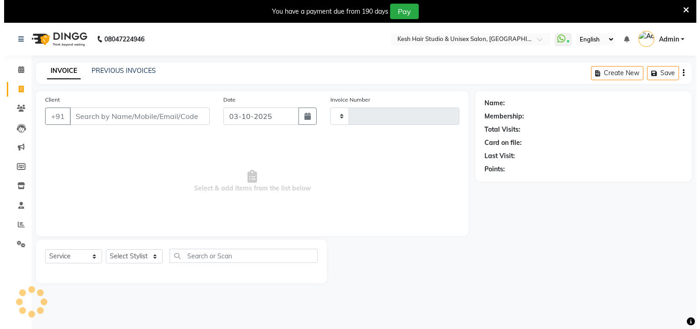
scroll to position [23, 0]
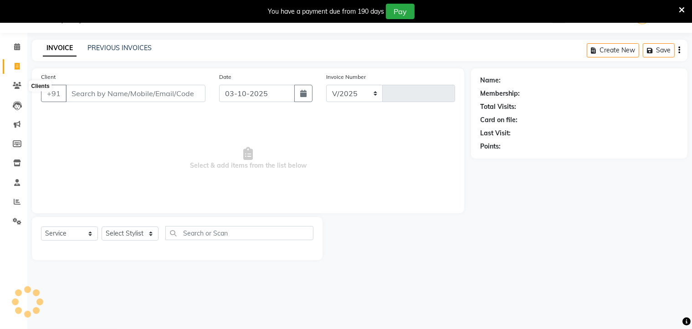
select select "5431"
type input "0889"
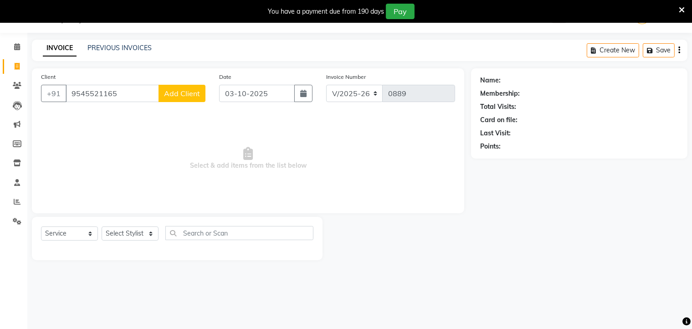
type input "9545521165"
click at [183, 95] on span "Add Client" at bounding box center [182, 93] width 36 height 9
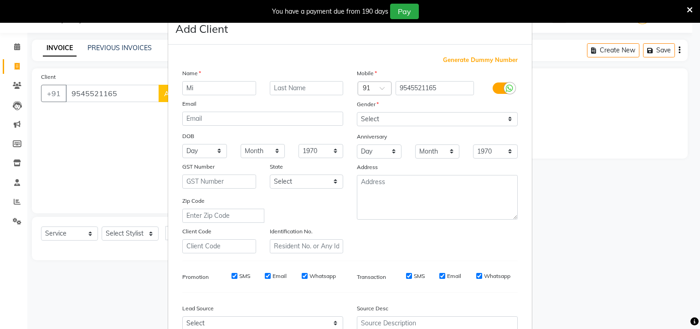
type input "M"
type input "nitin"
click at [366, 119] on select "Select [DEMOGRAPHIC_DATA] [DEMOGRAPHIC_DATA] Other Prefer Not To Say" at bounding box center [437, 119] width 161 height 14
select select "[DEMOGRAPHIC_DATA]"
click at [357, 113] on select "Select [DEMOGRAPHIC_DATA] [DEMOGRAPHIC_DATA] Other Prefer Not To Say" at bounding box center [437, 119] width 161 height 14
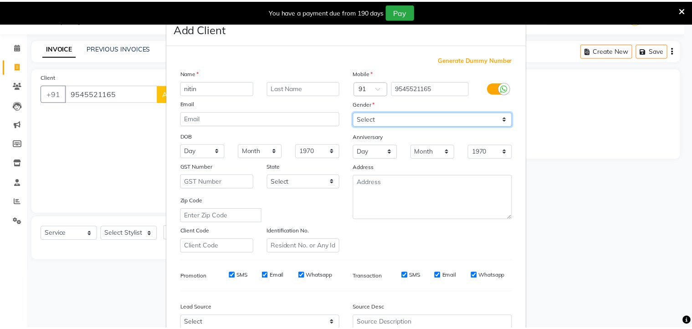
scroll to position [97, 0]
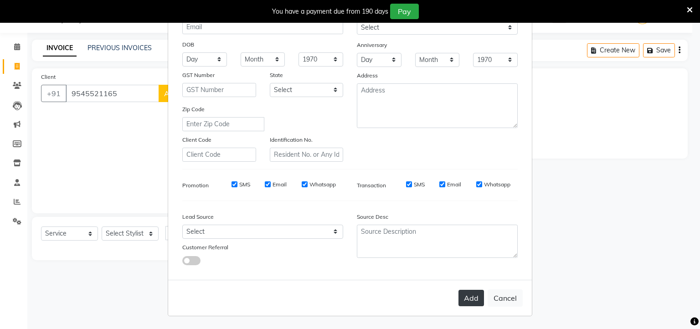
click at [471, 299] on button "Add" at bounding box center [472, 298] width 26 height 16
select select
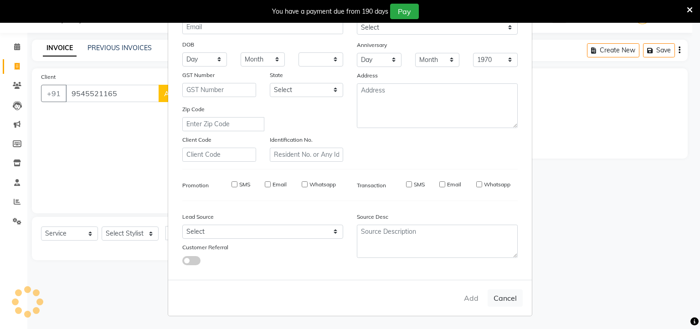
select select
checkbox input "false"
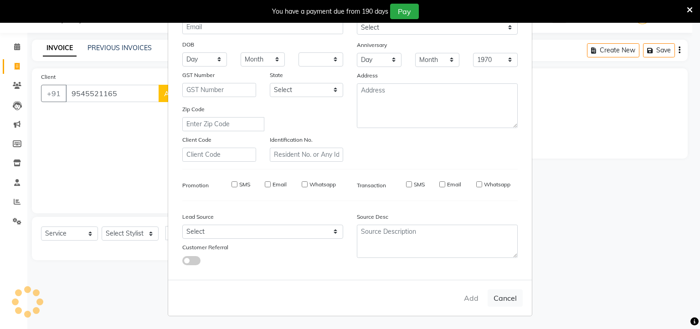
checkbox input "false"
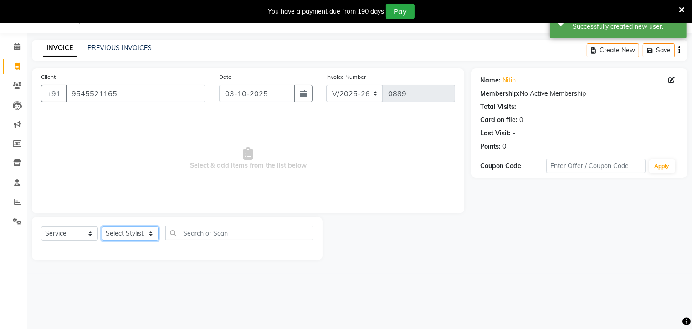
click at [150, 236] on select "Select Stylist Aditya [PERSON_NAME] [PERSON_NAME] Priyanka Saurabh Yash" at bounding box center [130, 234] width 57 height 14
select select "36303"
click at [102, 227] on select "Select Stylist Aditya [PERSON_NAME] [PERSON_NAME] Priyanka Saurabh Yash" at bounding box center [130, 234] width 57 height 14
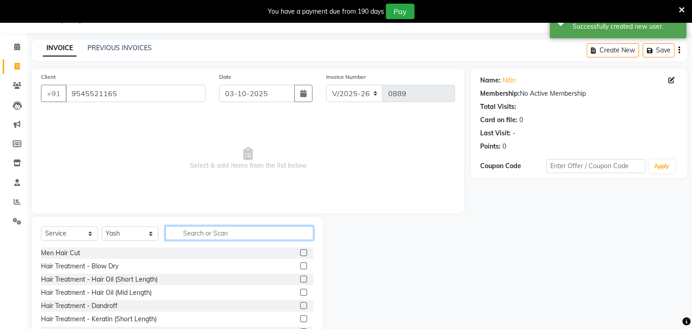
click at [206, 235] on input "text" at bounding box center [239, 233] width 148 height 14
type input "be"
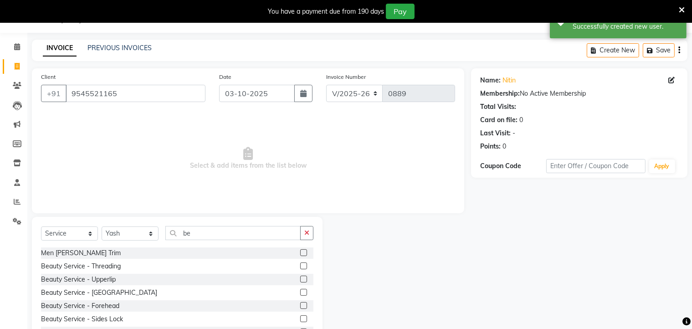
click at [300, 250] on label at bounding box center [303, 252] width 7 height 7
click at [300, 250] on input "checkbox" at bounding box center [303, 253] width 6 height 6
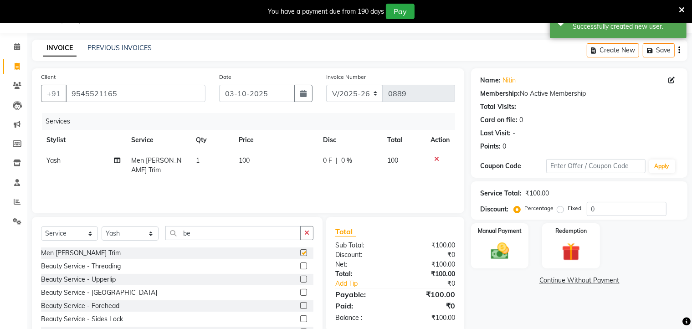
checkbox input "false"
click at [500, 252] on img at bounding box center [500, 252] width 31 height 22
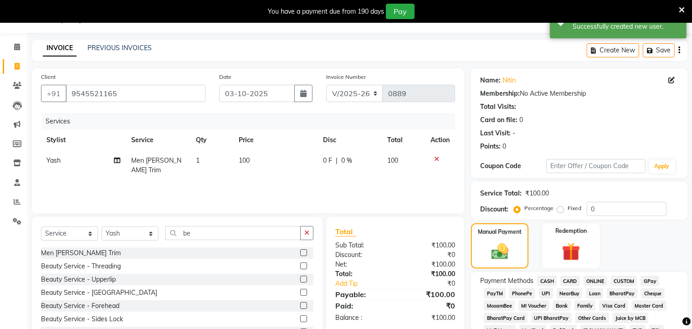
click at [599, 278] on span "ONLINE" at bounding box center [596, 281] width 24 height 10
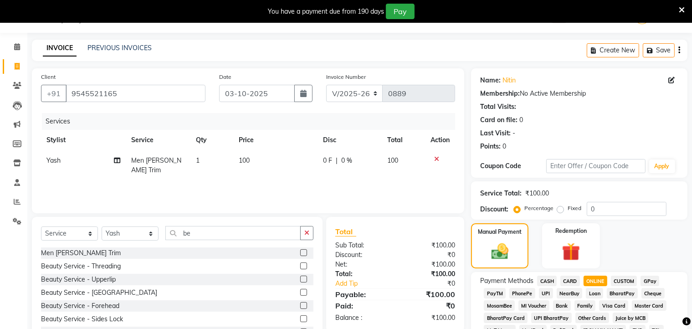
scroll to position [343, 0]
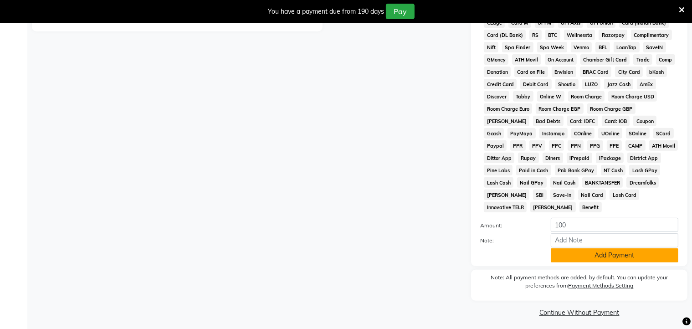
click at [604, 253] on button "Add Payment" at bounding box center [615, 255] width 128 height 14
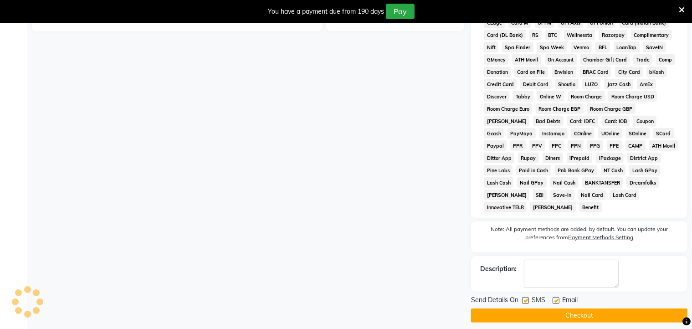
click at [598, 309] on button "Checkout" at bounding box center [579, 316] width 217 height 14
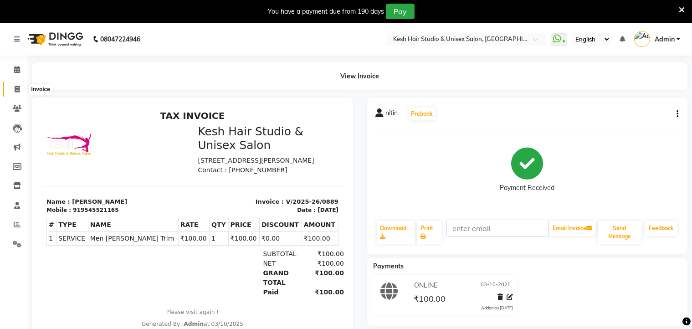
click at [17, 89] on icon at bounding box center [17, 89] width 5 height 7
select select "service"
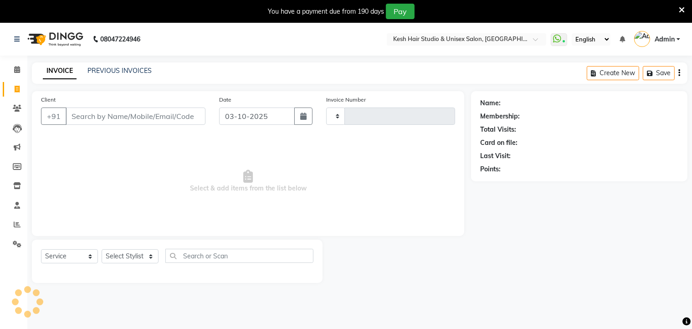
scroll to position [23, 0]
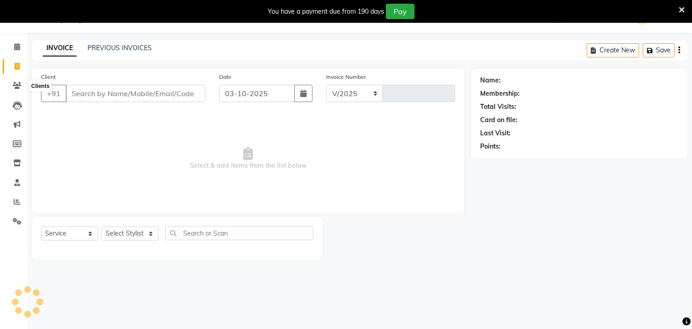
select select "5431"
type input "0890"
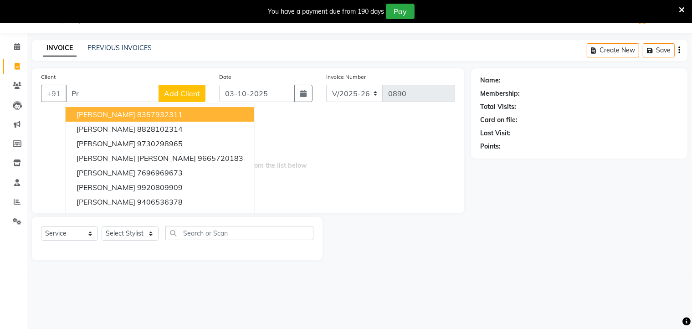
type input "P"
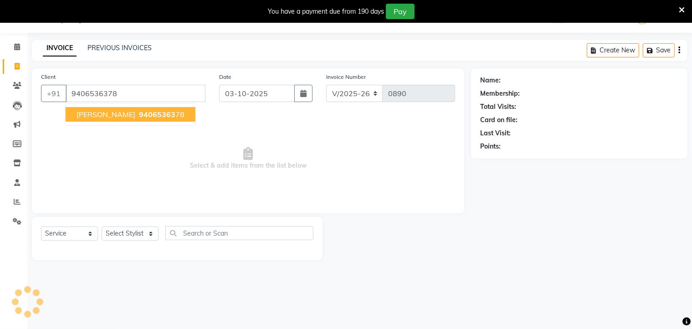
type input "9406536378"
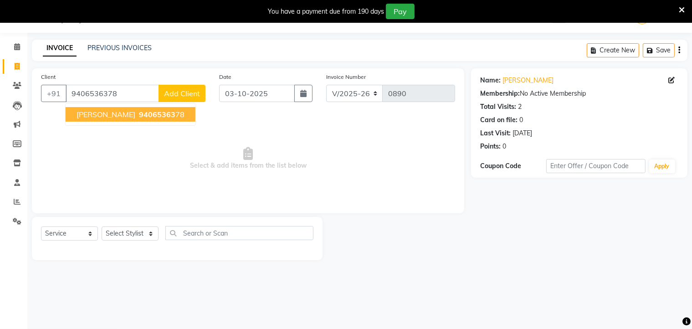
click at [139, 111] on span "94065363" at bounding box center [157, 114] width 36 height 9
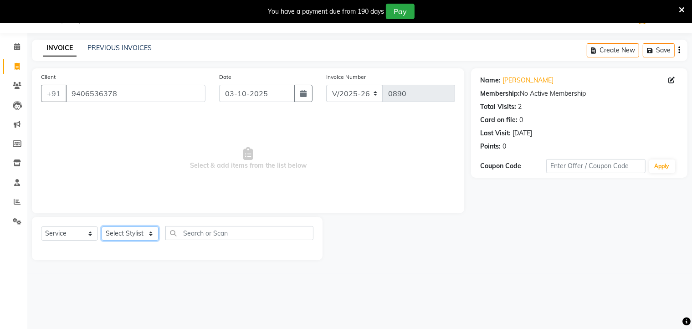
click at [152, 236] on select "Select Stylist Aditya [PERSON_NAME] [PERSON_NAME] Priyanka Saurabh Yash" at bounding box center [130, 234] width 57 height 14
select select "36302"
click at [102, 227] on select "Select Stylist Aditya [PERSON_NAME] [PERSON_NAME] Priyanka Saurabh Yash" at bounding box center [130, 234] width 57 height 14
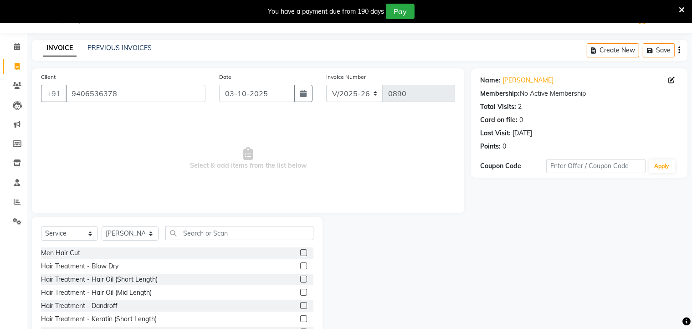
click at [300, 251] on label at bounding box center [303, 252] width 7 height 7
click at [300, 251] on input "checkbox" at bounding box center [303, 253] width 6 height 6
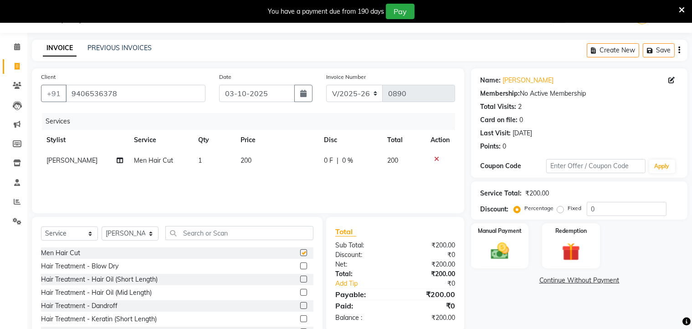
checkbox input "false"
click at [265, 232] on input "text" at bounding box center [239, 233] width 148 height 14
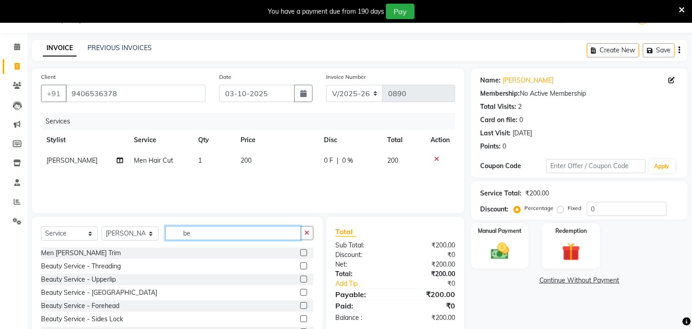
type input "be"
click at [300, 254] on label at bounding box center [303, 252] width 7 height 7
click at [300, 254] on input "checkbox" at bounding box center [303, 253] width 6 height 6
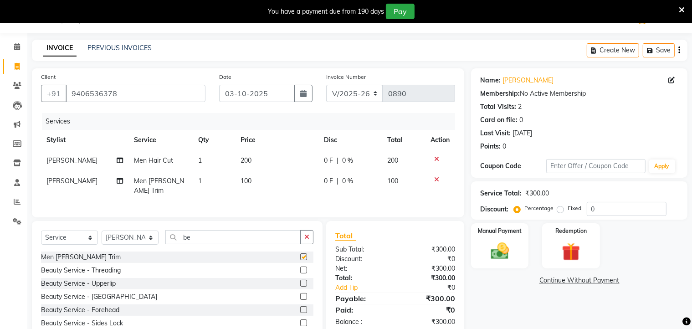
checkbox input "false"
click at [511, 237] on div "Manual Payment" at bounding box center [500, 245] width 60 height 47
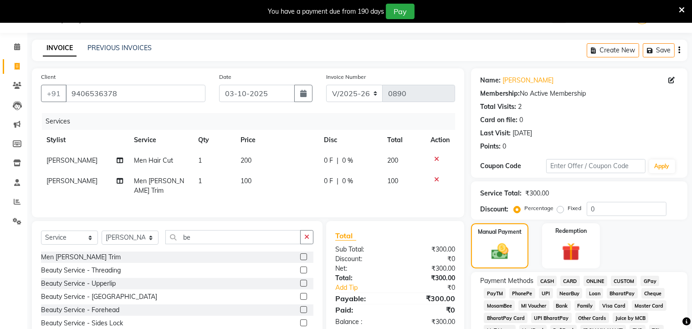
click at [594, 279] on span "ONLINE" at bounding box center [596, 281] width 24 height 10
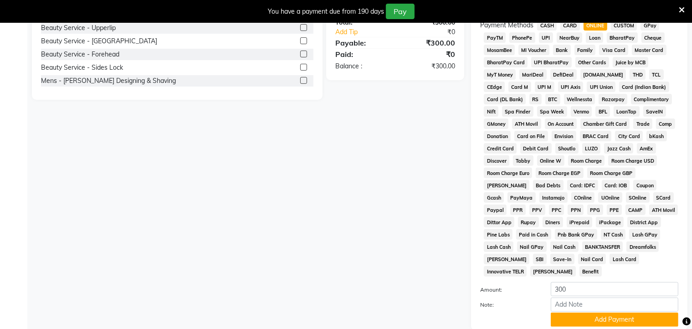
scroll to position [343, 0]
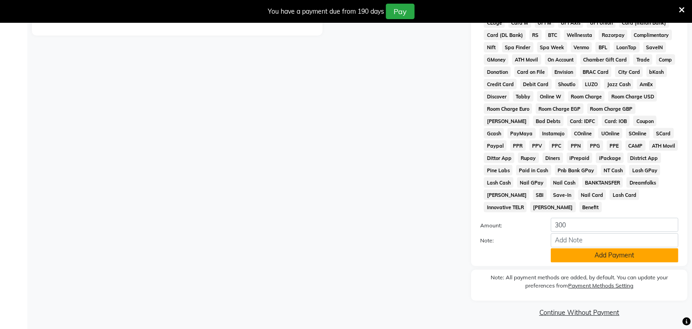
click at [598, 249] on button "Add Payment" at bounding box center [615, 255] width 128 height 14
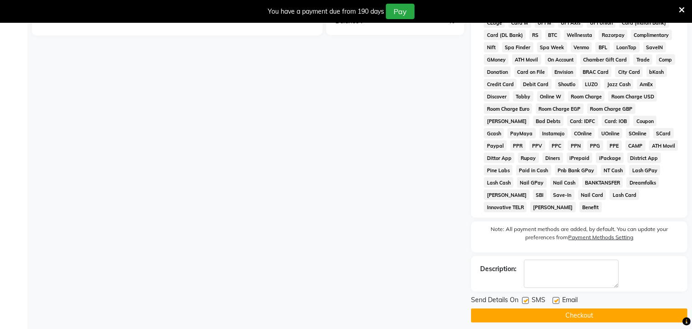
click at [598, 311] on button "Checkout" at bounding box center [579, 316] width 217 height 14
